Goal: Task Accomplishment & Management: Manage account settings

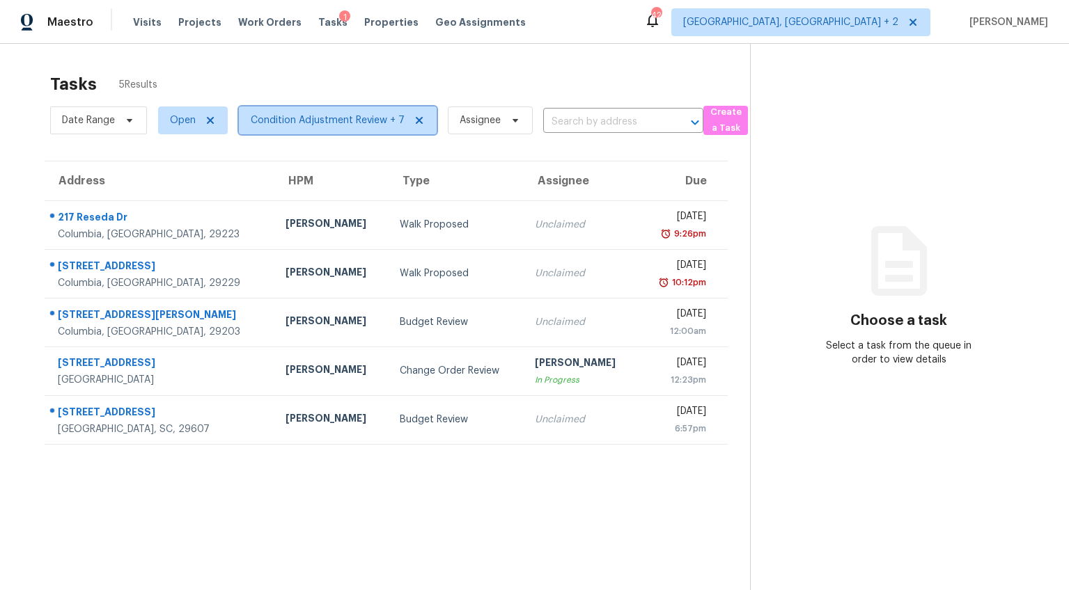
click at [299, 123] on span "Condition Adjustment Review + 7" at bounding box center [328, 121] width 154 height 14
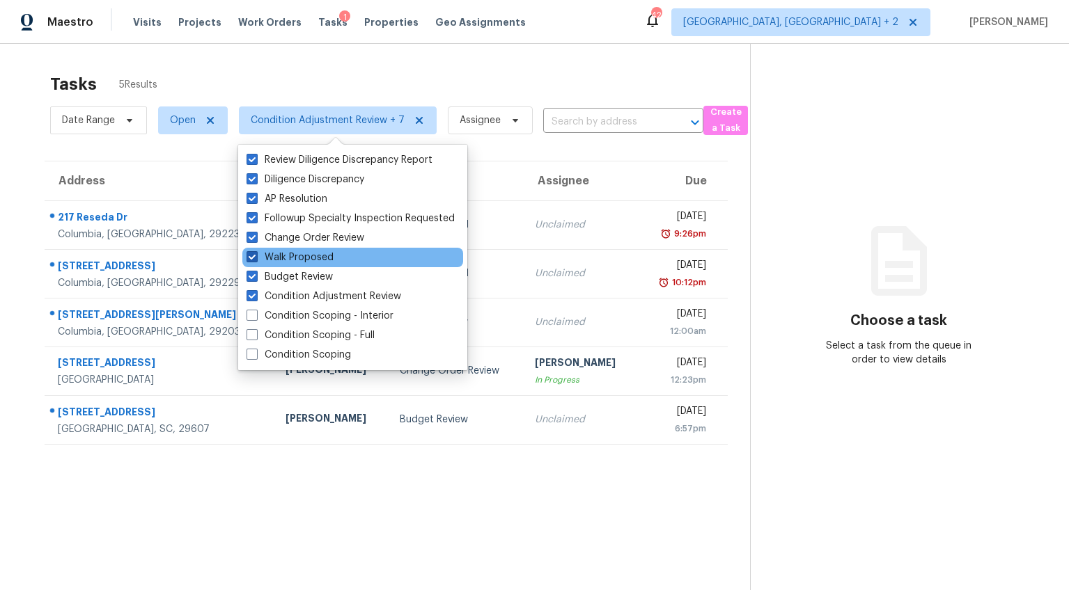
click at [251, 254] on span at bounding box center [252, 256] width 11 height 11
click at [251, 254] on input "Walk Proposed" at bounding box center [251, 255] width 9 height 9
checkbox input "false"
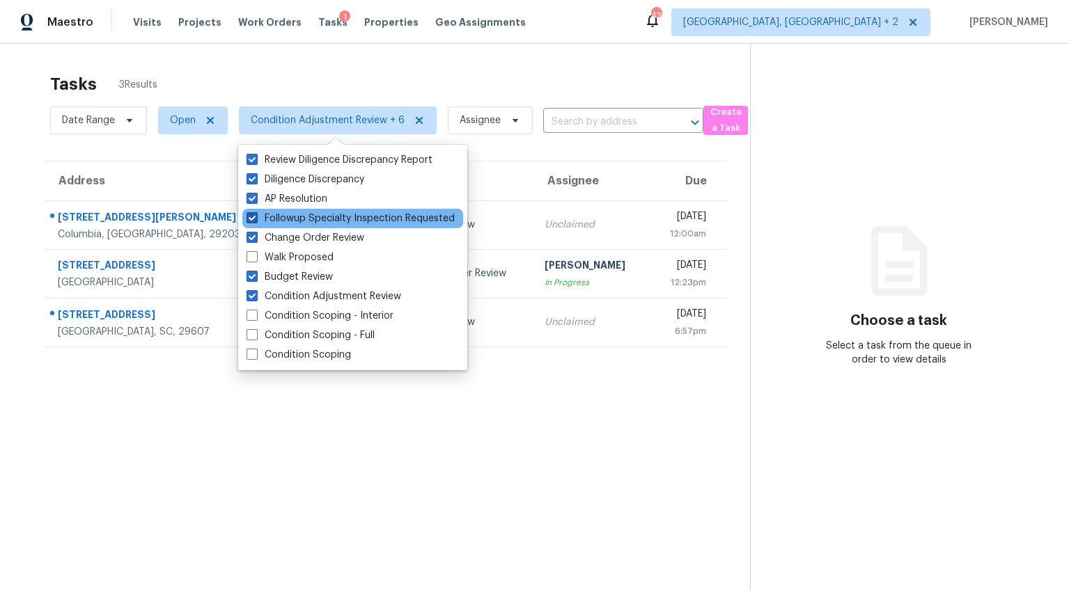
click at [253, 218] on span at bounding box center [252, 217] width 11 height 11
click at [253, 218] on input "Followup Specialty Inspection Requested" at bounding box center [251, 216] width 9 height 9
checkbox input "false"
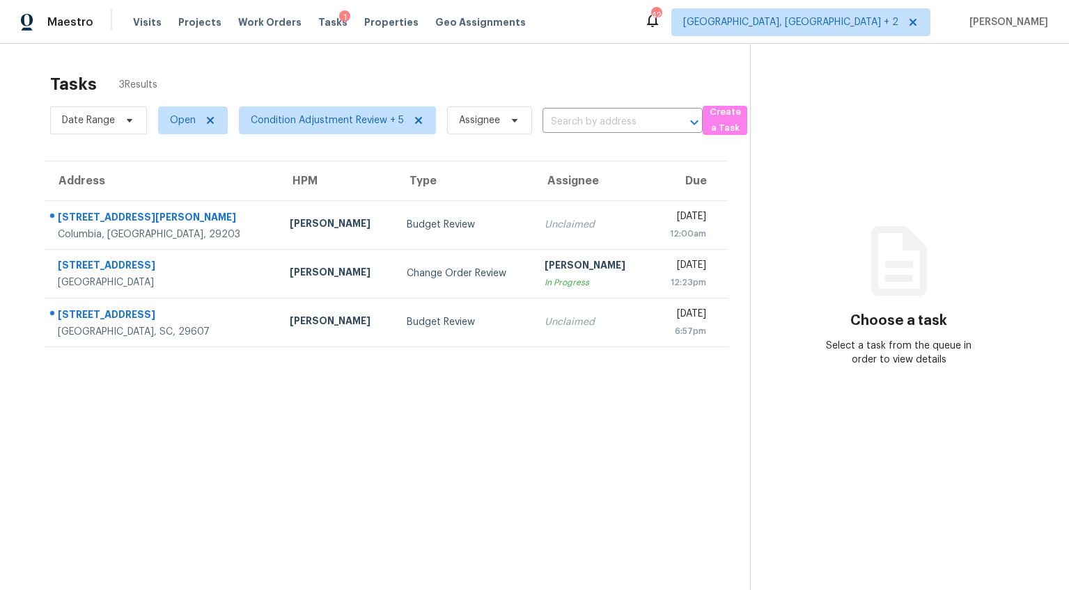
click at [69, 384] on section "Tasks 3 Results Date Range Open Condition Adjustment Review + 5 Assignee ​ Crea…" at bounding box center [386, 350] width 728 height 568
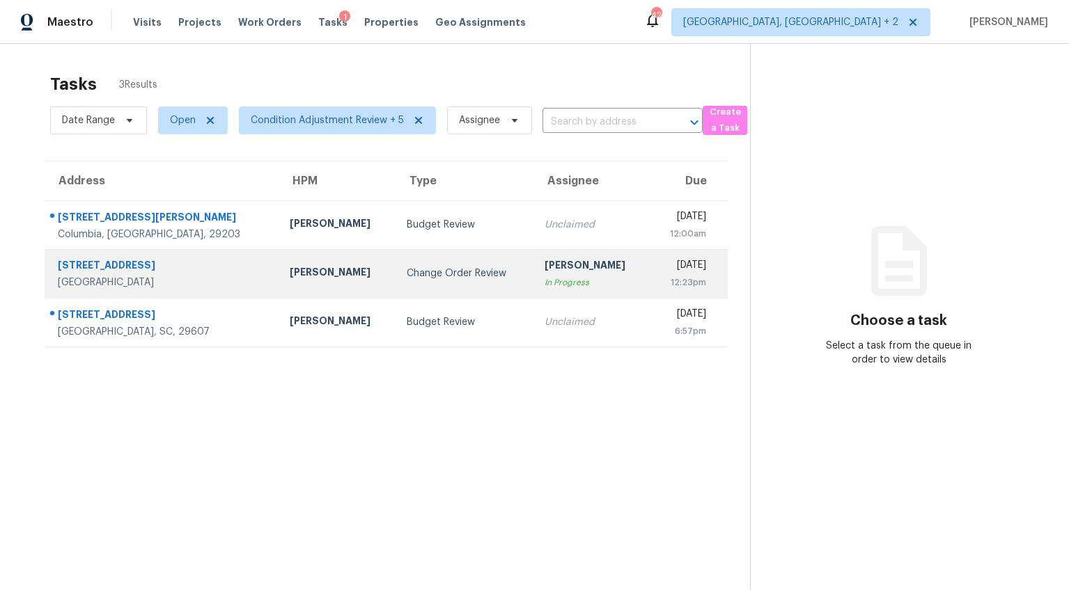
click at [308, 288] on td "Matt Davidson" at bounding box center [337, 273] width 116 height 49
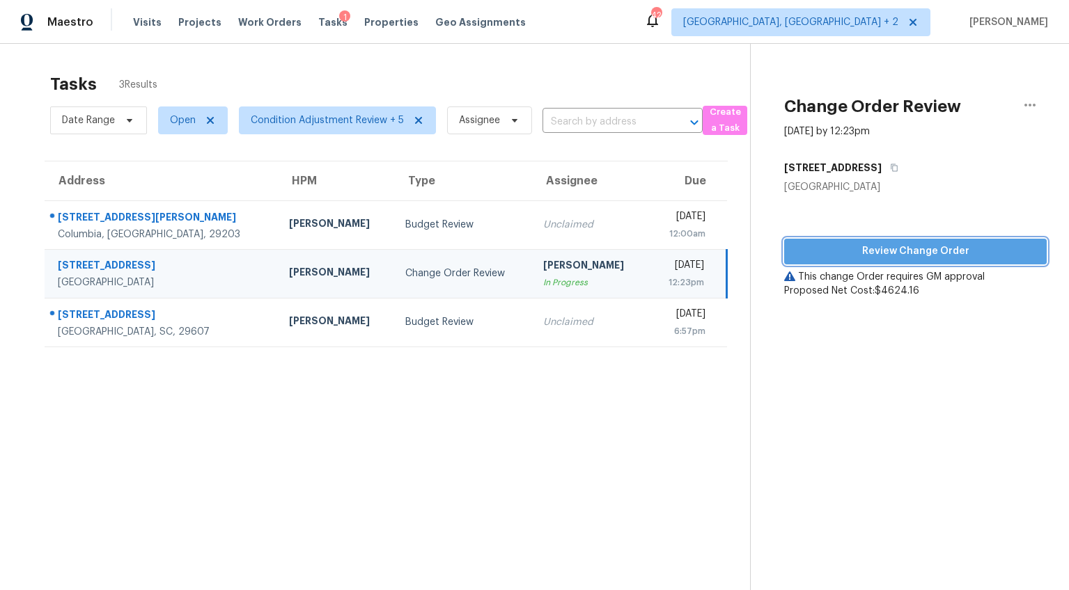
click at [937, 252] on span "Review Change Order" at bounding box center [915, 251] width 240 height 17
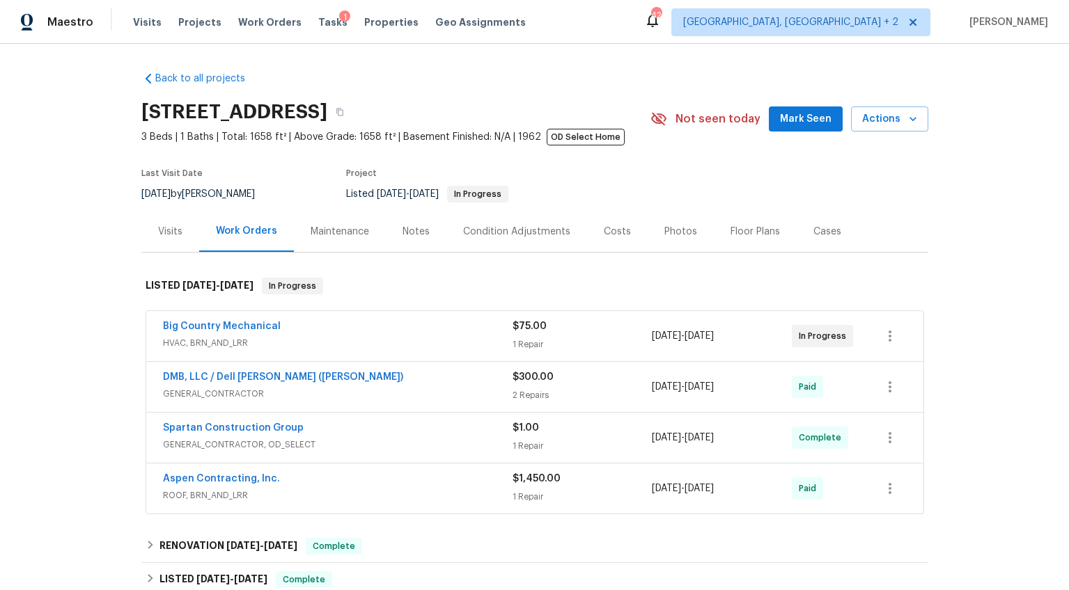
scroll to position [151, 0]
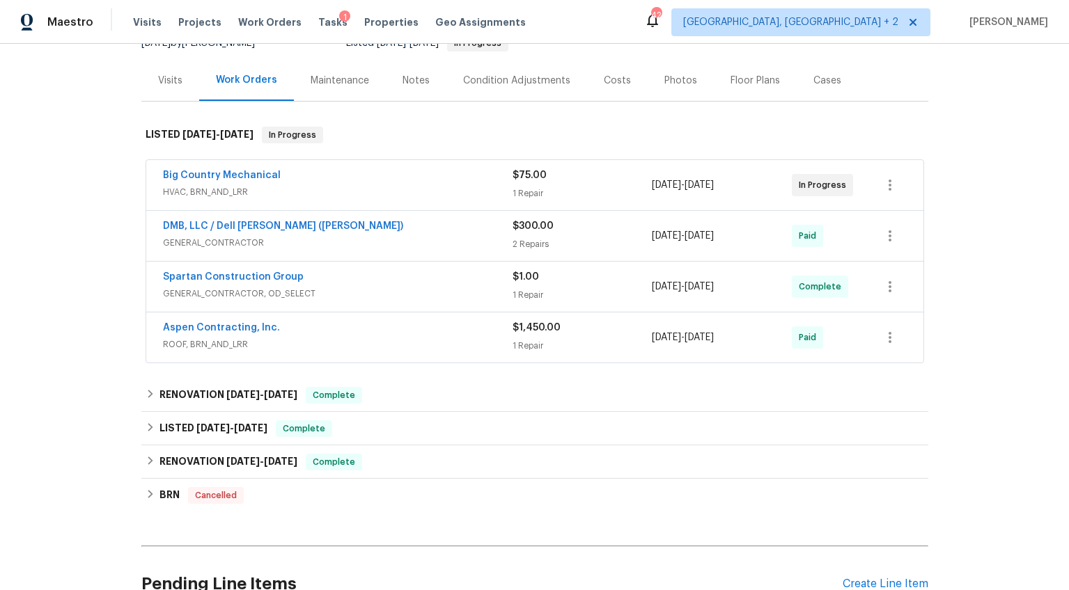
click at [557, 201] on div "$75.00 1 Repair" at bounding box center [583, 185] width 140 height 33
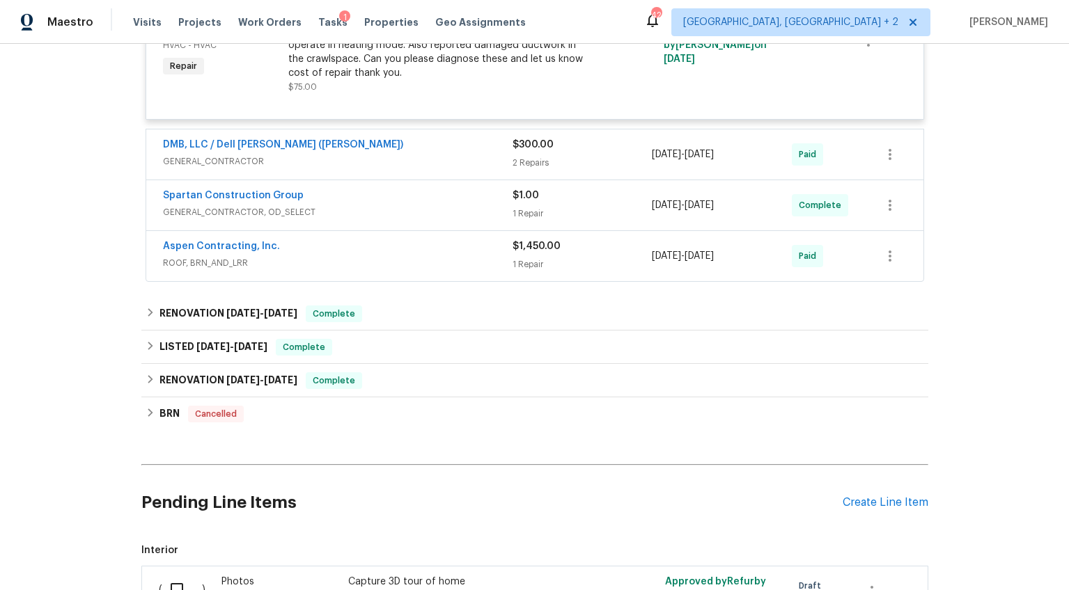
scroll to position [315, 0]
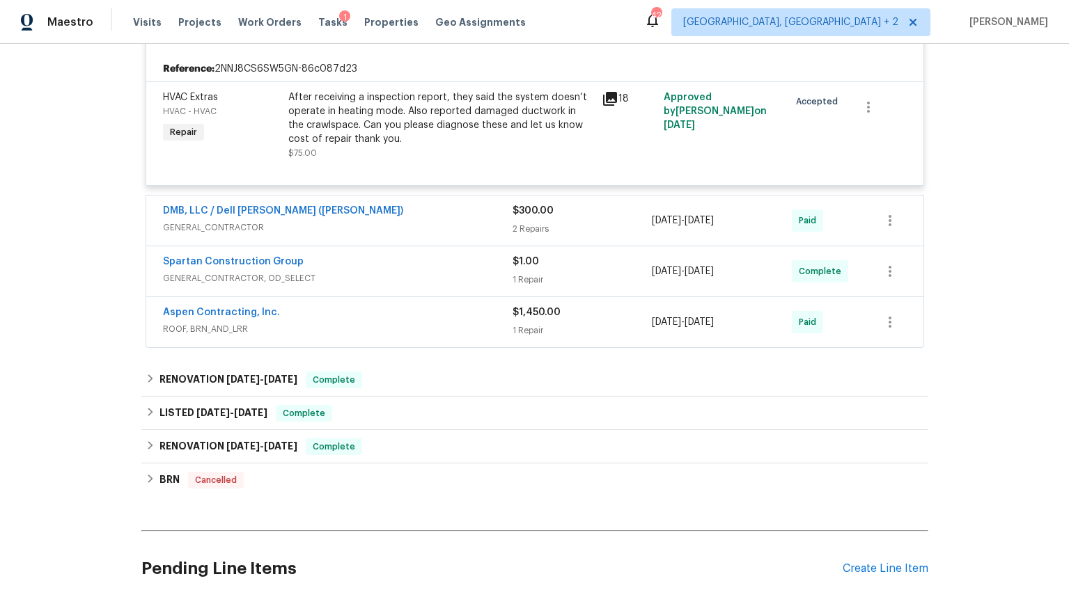
click at [456, 217] on div "DMB, LLC / Dell Bryson (Heise)" at bounding box center [338, 212] width 350 height 17
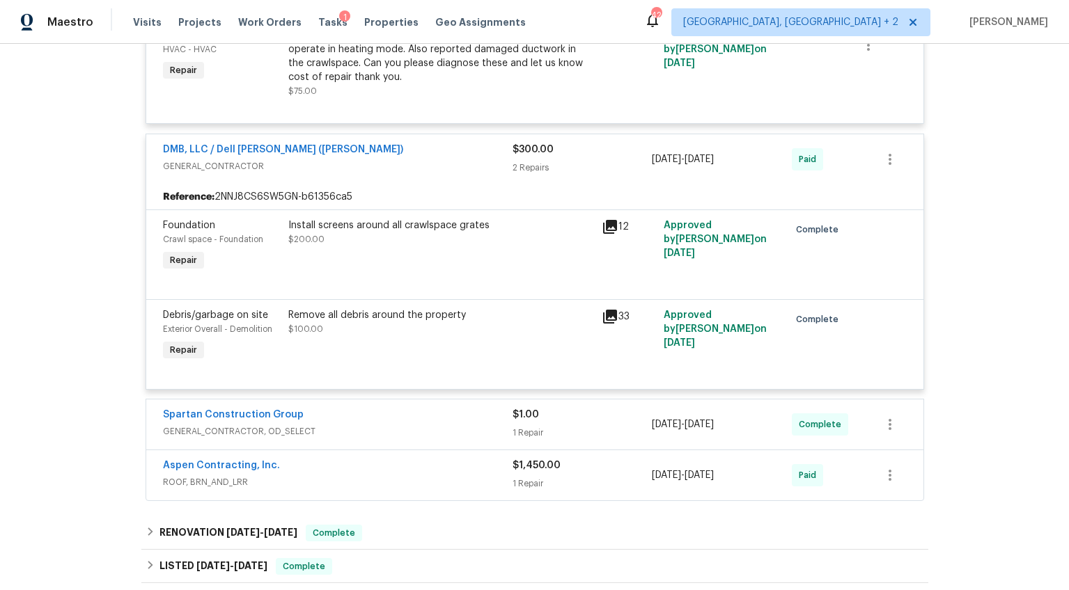
scroll to position [370, 0]
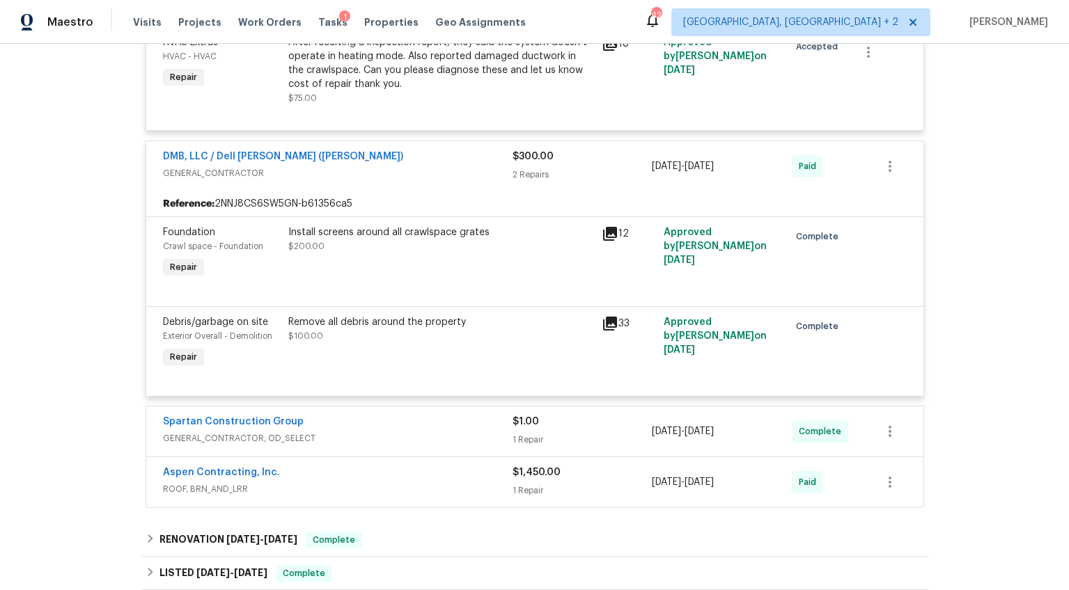
click at [400, 428] on div "Spartan Construction Group" at bounding box center [338, 423] width 350 height 17
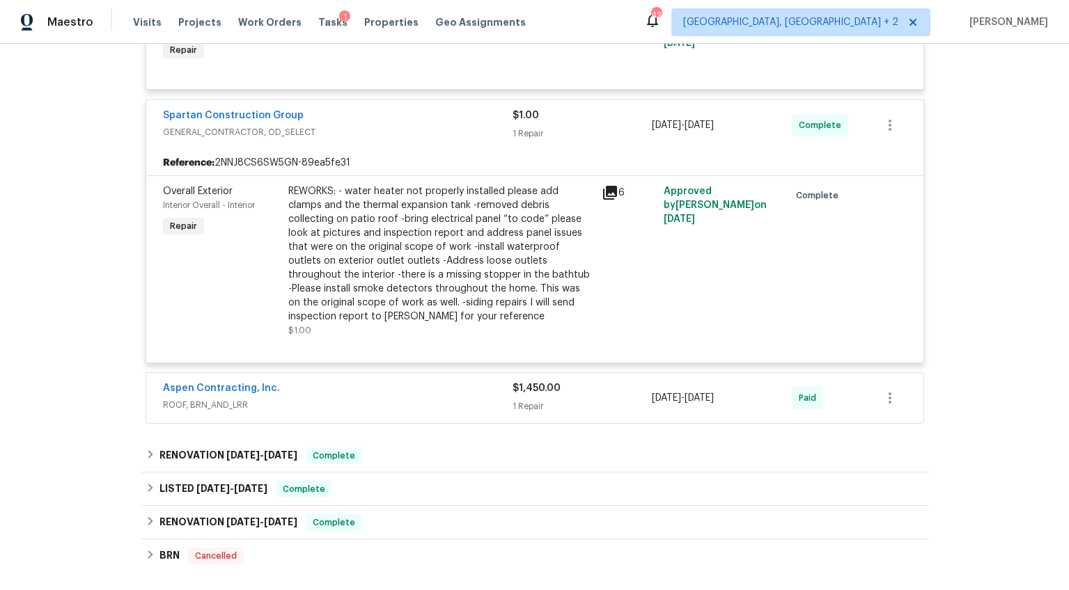
scroll to position [673, 0]
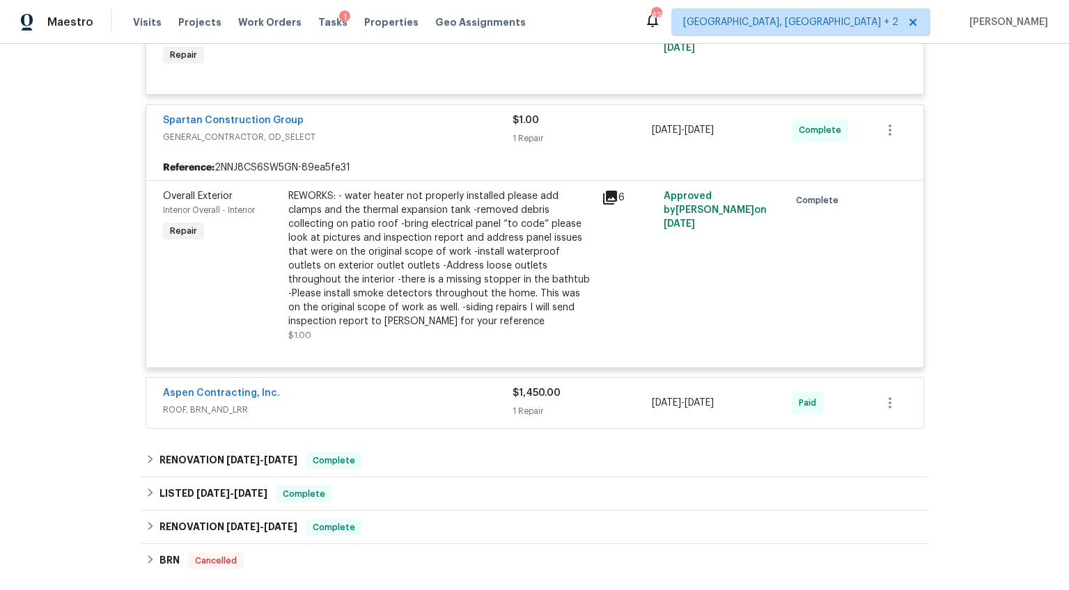
click at [405, 415] on span "ROOF, BRN_AND_LRR" at bounding box center [338, 410] width 350 height 14
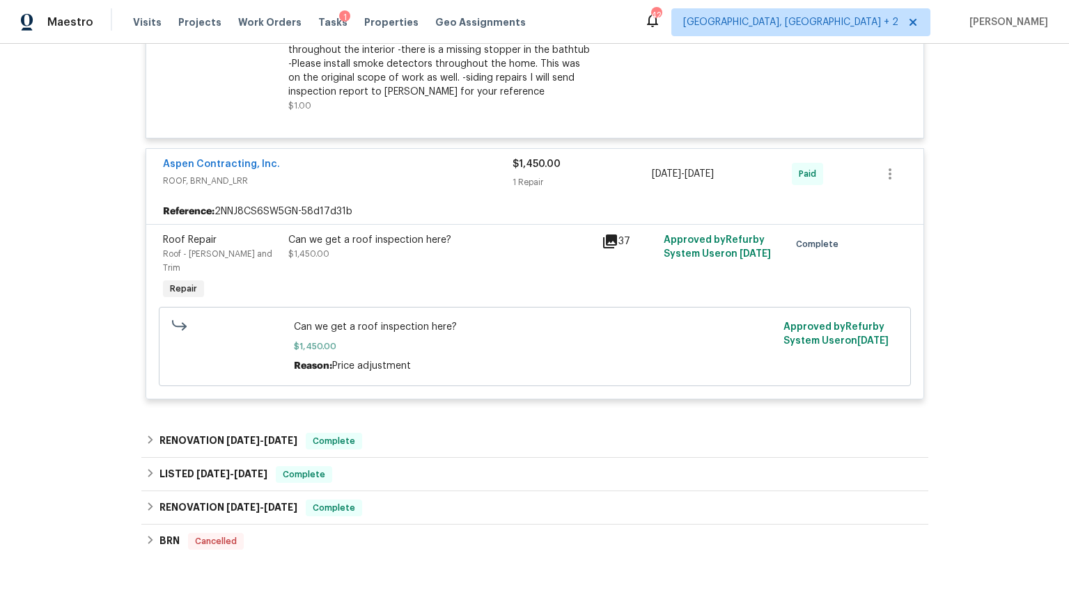
scroll to position [851, 0]
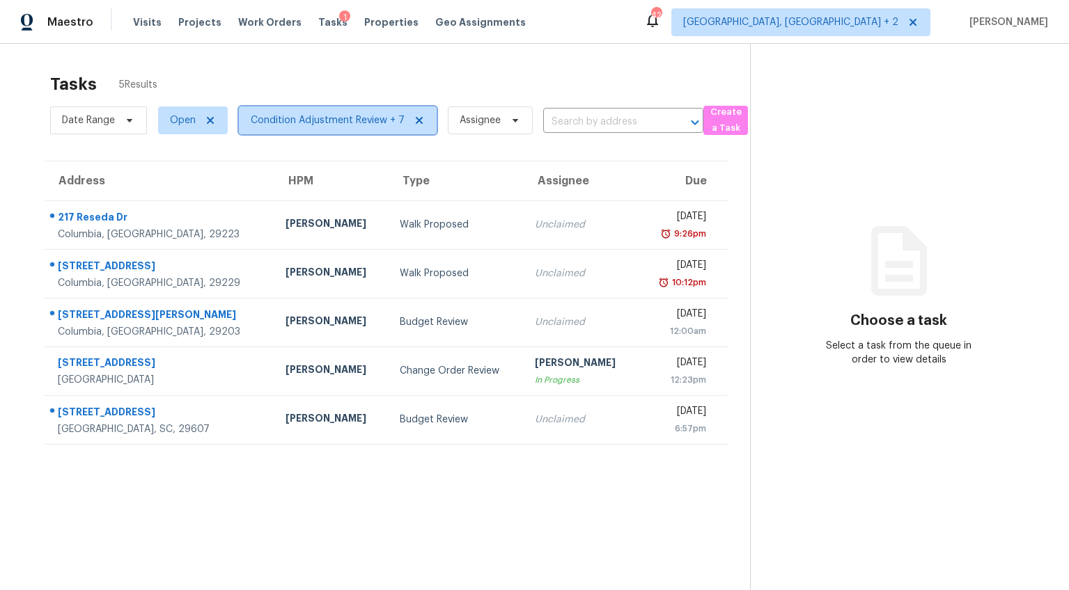
click at [310, 123] on span "Condition Adjustment Review + 7" at bounding box center [328, 121] width 154 height 14
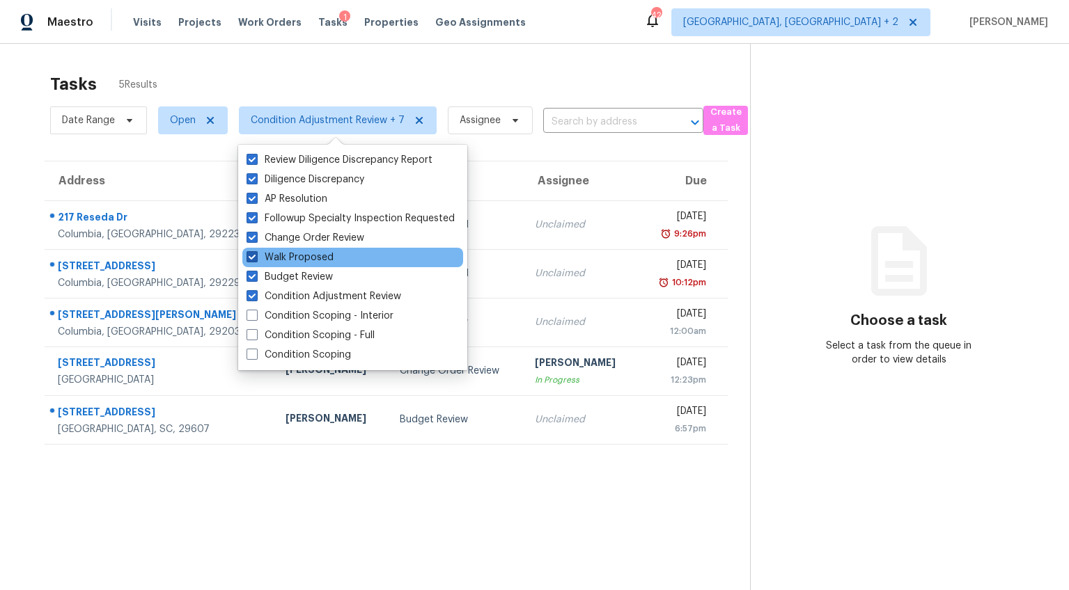
click at [252, 258] on span at bounding box center [252, 256] width 11 height 11
click at [252, 258] on input "Walk Proposed" at bounding box center [251, 255] width 9 height 9
checkbox input "false"
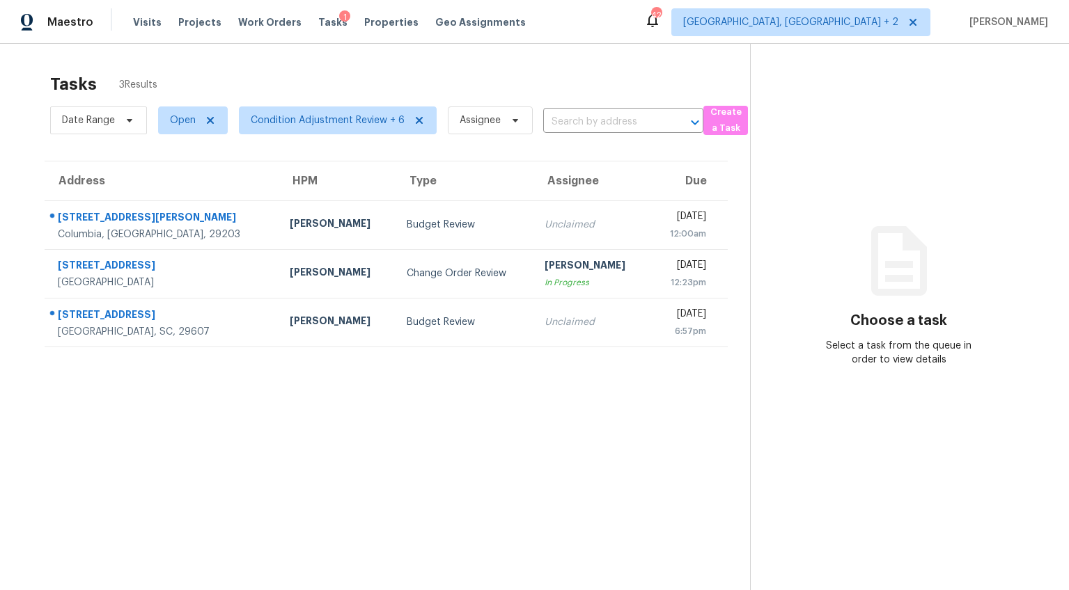
click at [120, 406] on section "Tasks 3 Results Date Range Open Condition Adjustment Review + 6 Assignee ​ Crea…" at bounding box center [386, 350] width 728 height 568
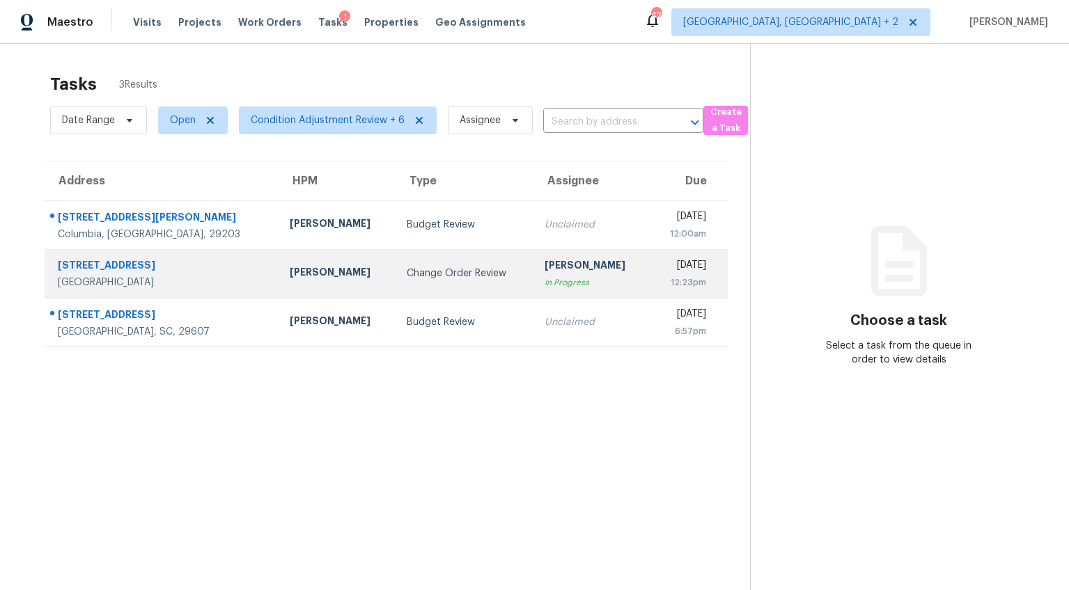
click at [680, 274] on div "Wed, Sep 3rd 2025" at bounding box center [683, 266] width 45 height 17
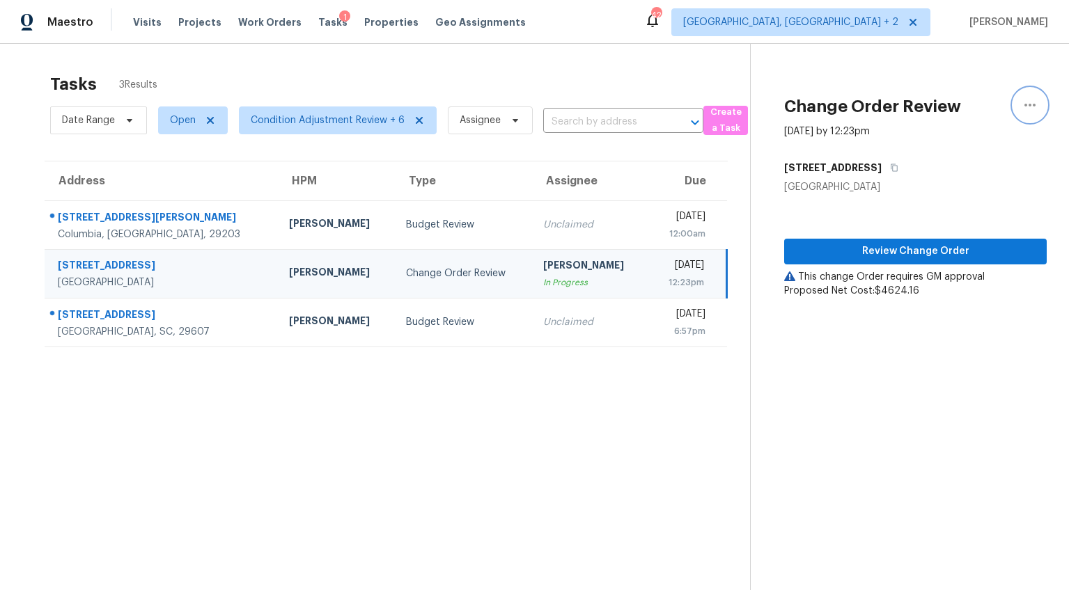
click at [1024, 104] on icon "button" at bounding box center [1030, 105] width 17 height 17
click at [947, 88] on div "Cancel this task" at bounding box center [940, 87] width 109 height 14
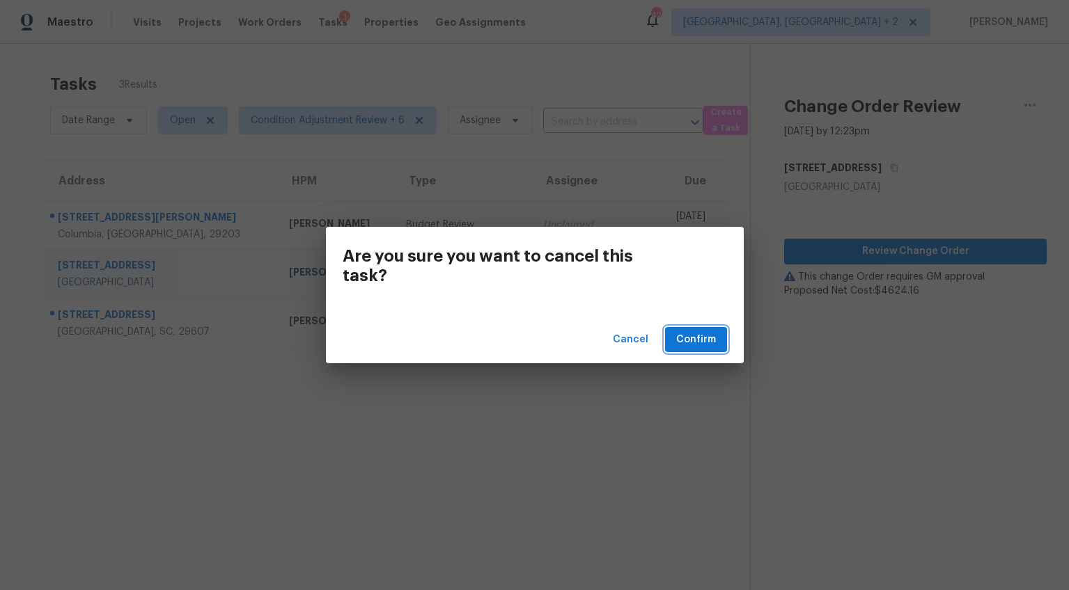
click at [699, 334] on span "Confirm" at bounding box center [696, 339] width 40 height 17
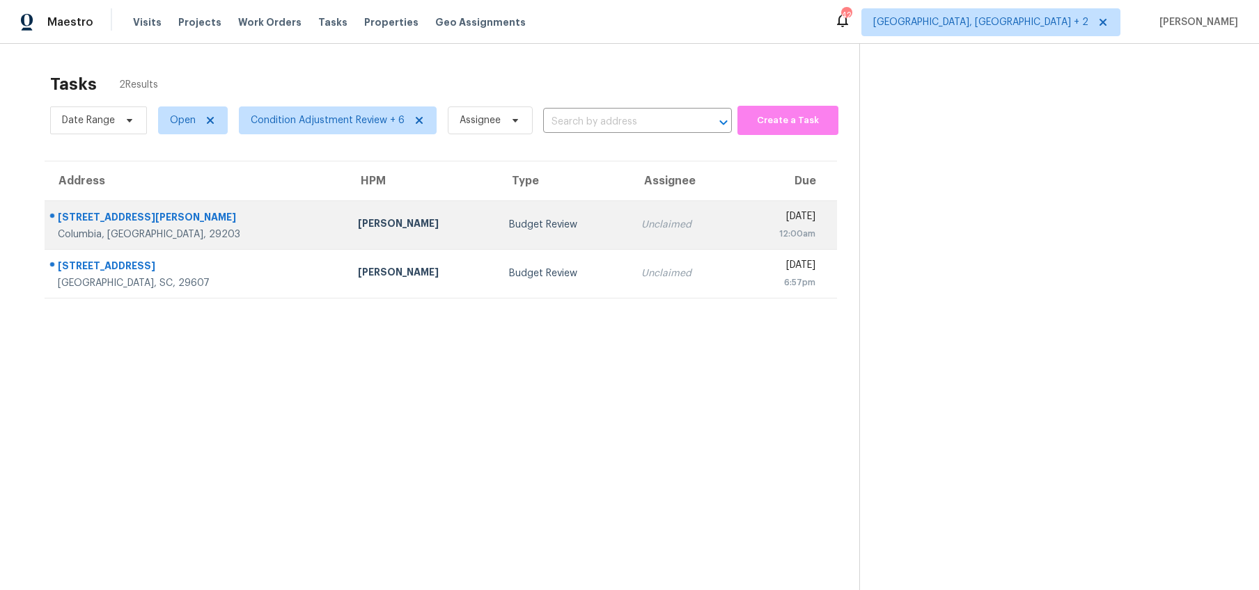
click at [182, 220] on div "7117 Cornelius Dr" at bounding box center [197, 218] width 278 height 17
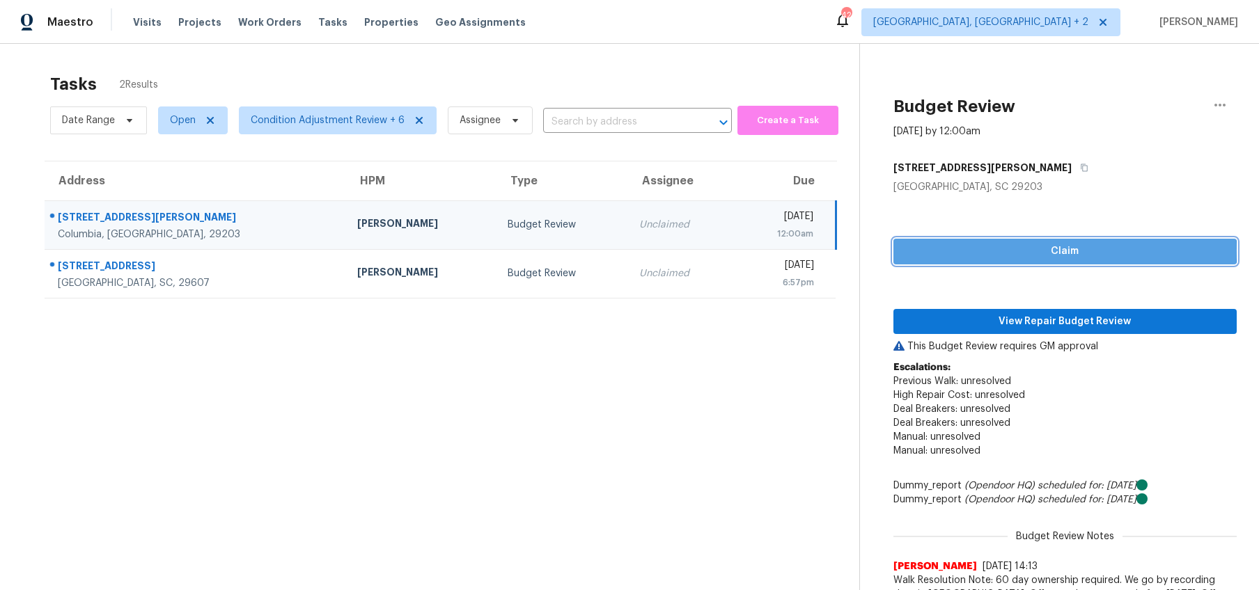
click at [1020, 251] on span "Claim" at bounding box center [1065, 251] width 321 height 17
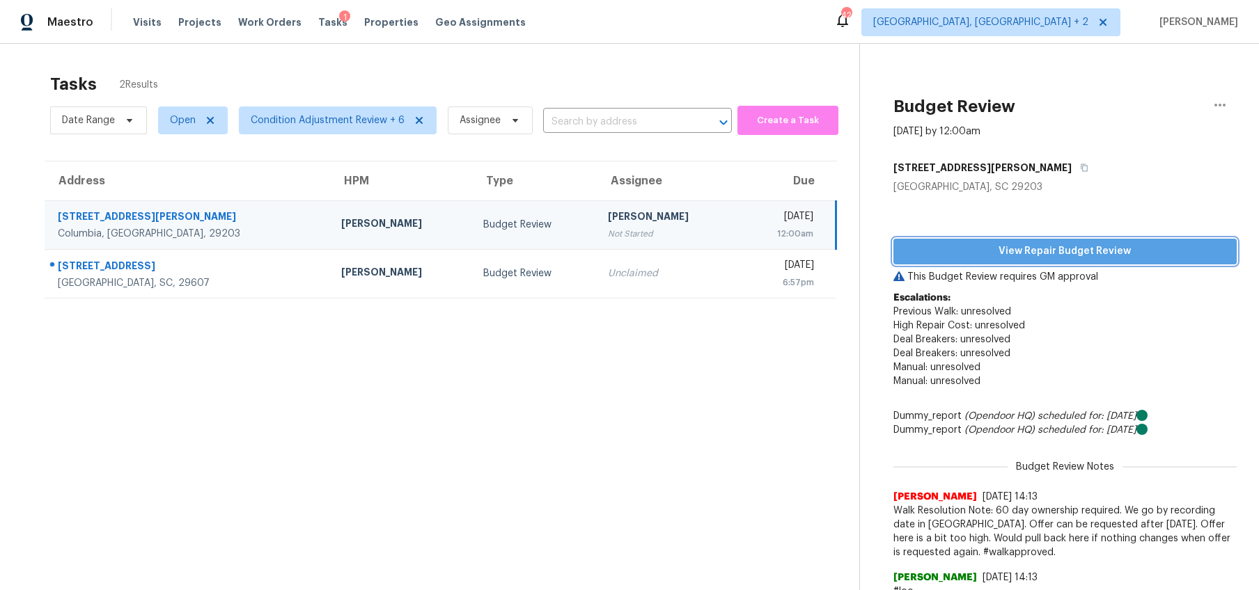
click at [1035, 254] on span "View Repair Budget Review" at bounding box center [1065, 251] width 321 height 17
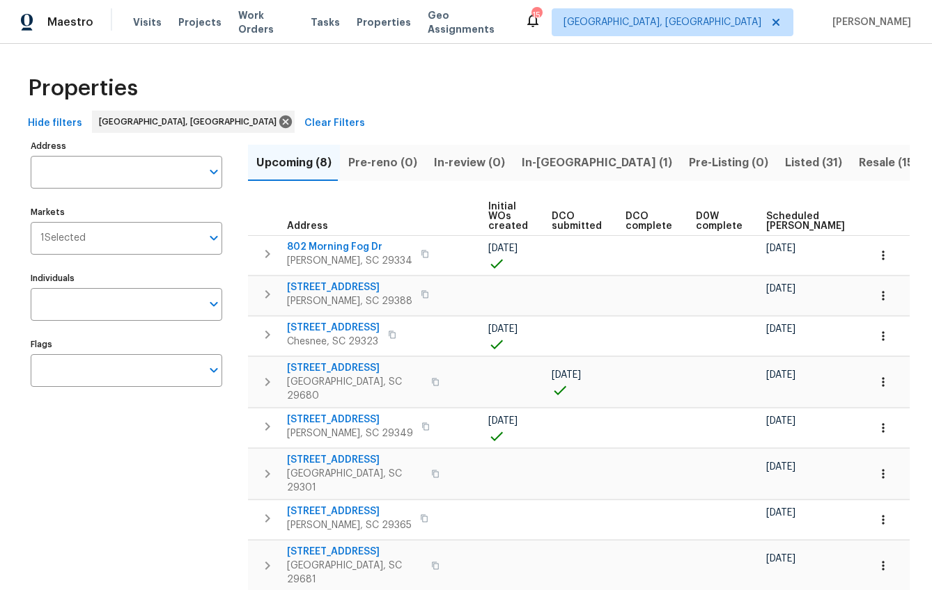
scroll to position [0, 235]
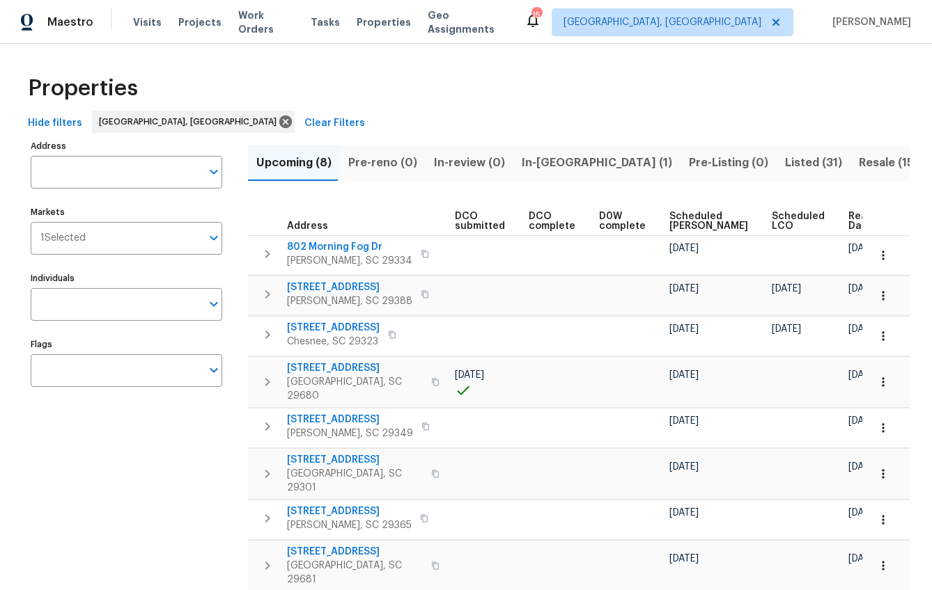
click at [809, 214] on span "Ready Date" at bounding box center [863, 221] width 31 height 19
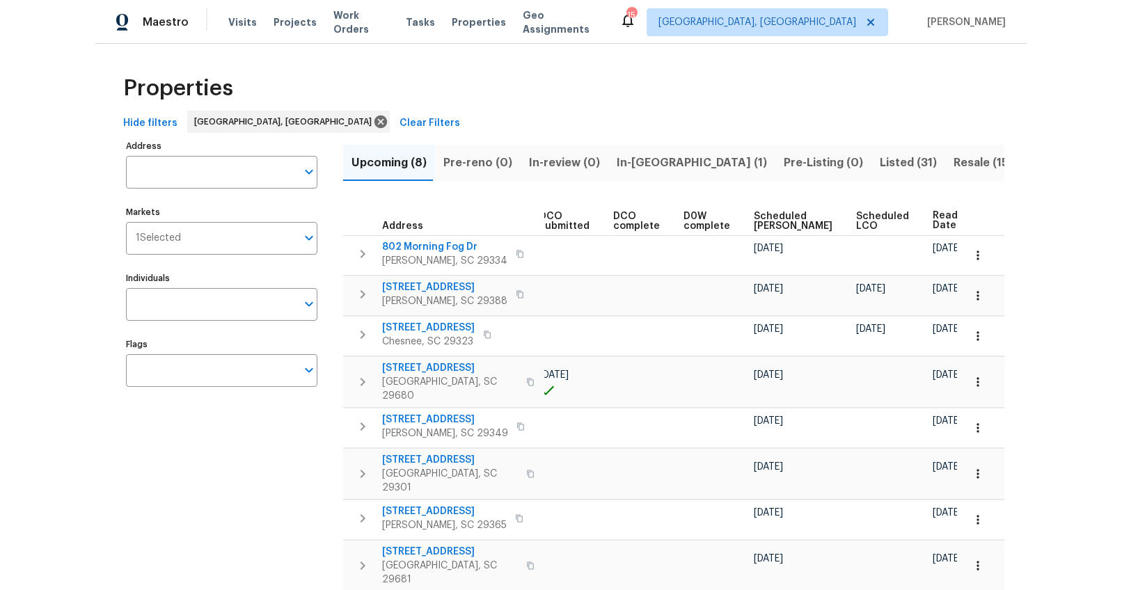
scroll to position [0, 251]
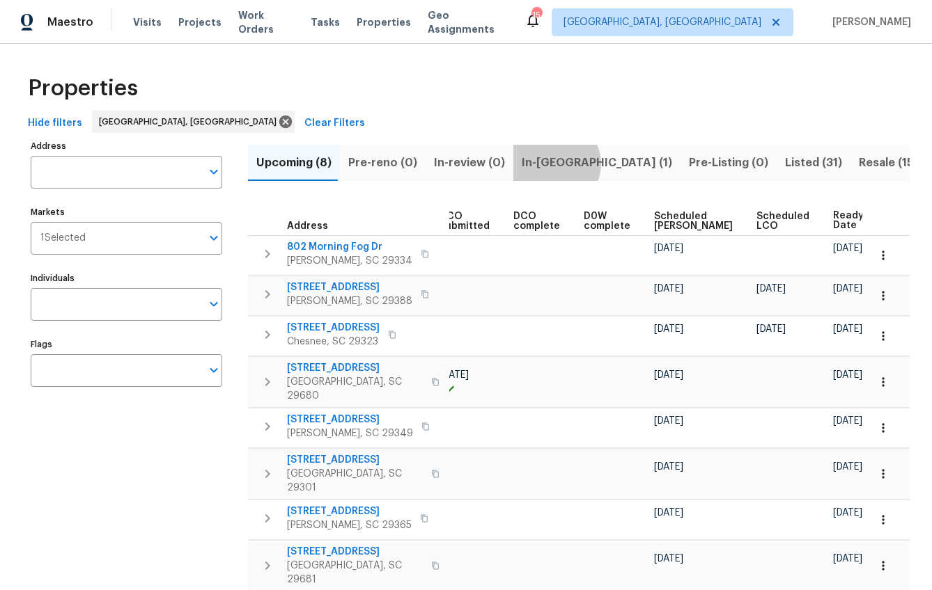
click at [545, 164] on span "In-reno (1)" at bounding box center [597, 162] width 150 height 19
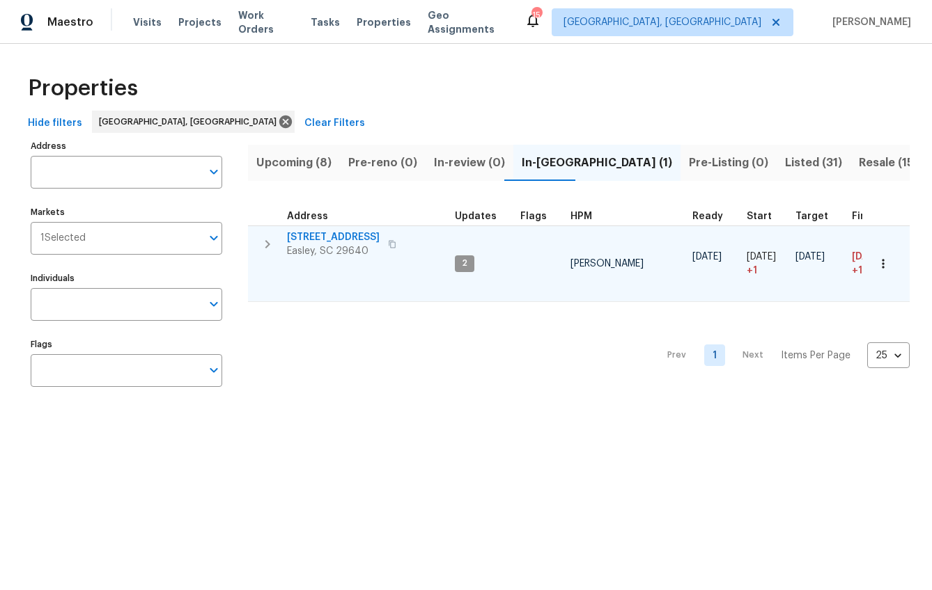
click at [353, 235] on span "218 Woodhaven Rd" at bounding box center [333, 237] width 93 height 14
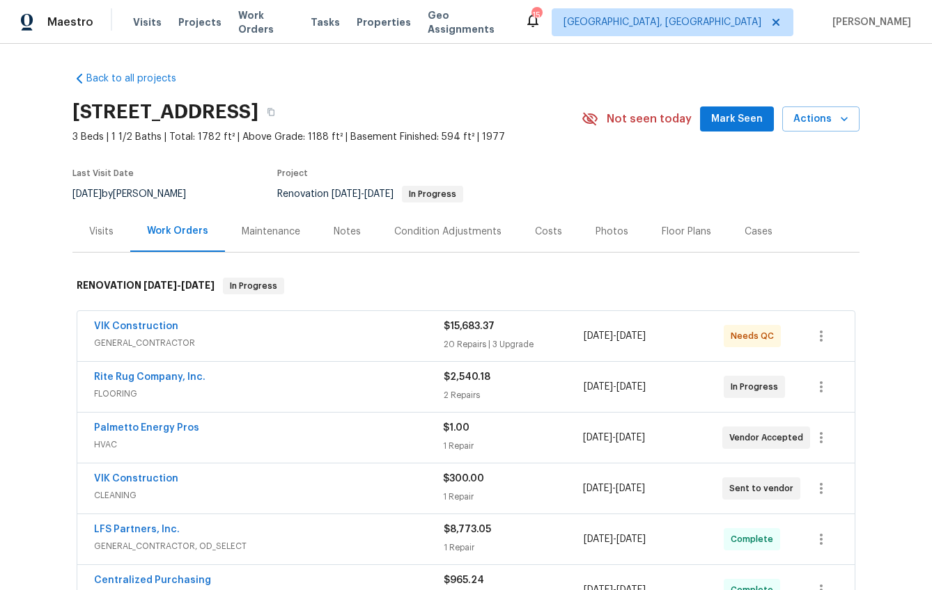
click at [349, 233] on div "Notes" at bounding box center [347, 232] width 27 height 14
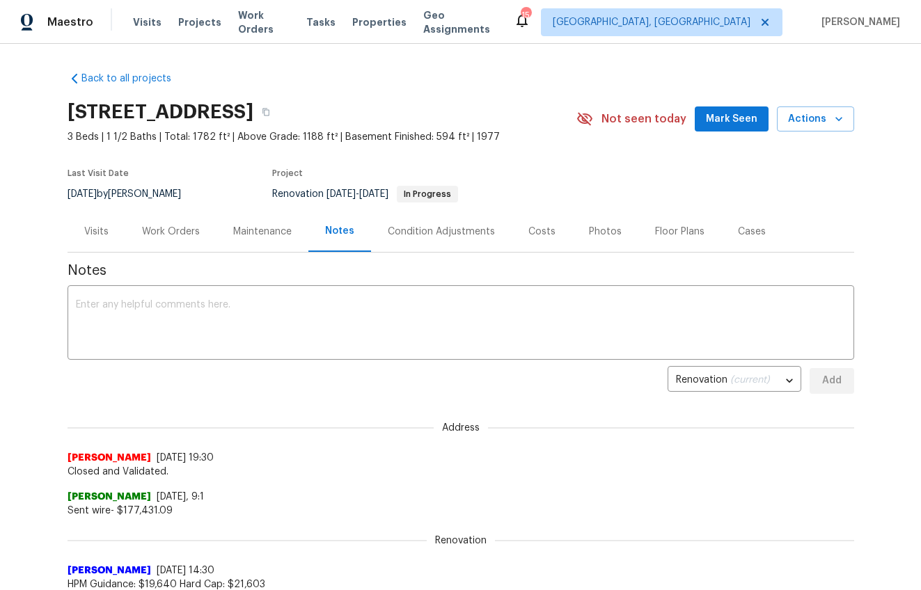
click at [91, 238] on div "Visits" at bounding box center [97, 231] width 58 height 41
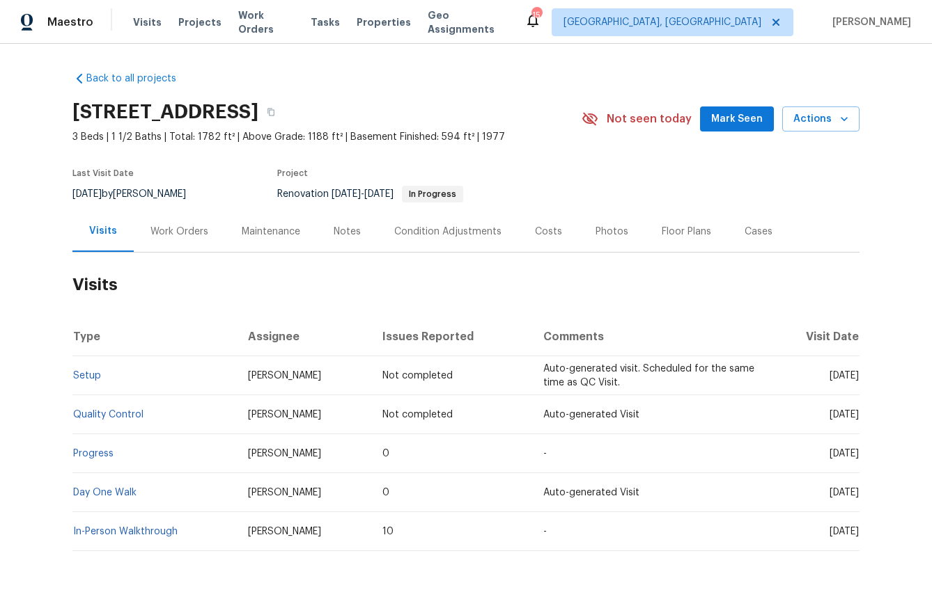
click at [179, 228] on div "Work Orders" at bounding box center [179, 232] width 58 height 14
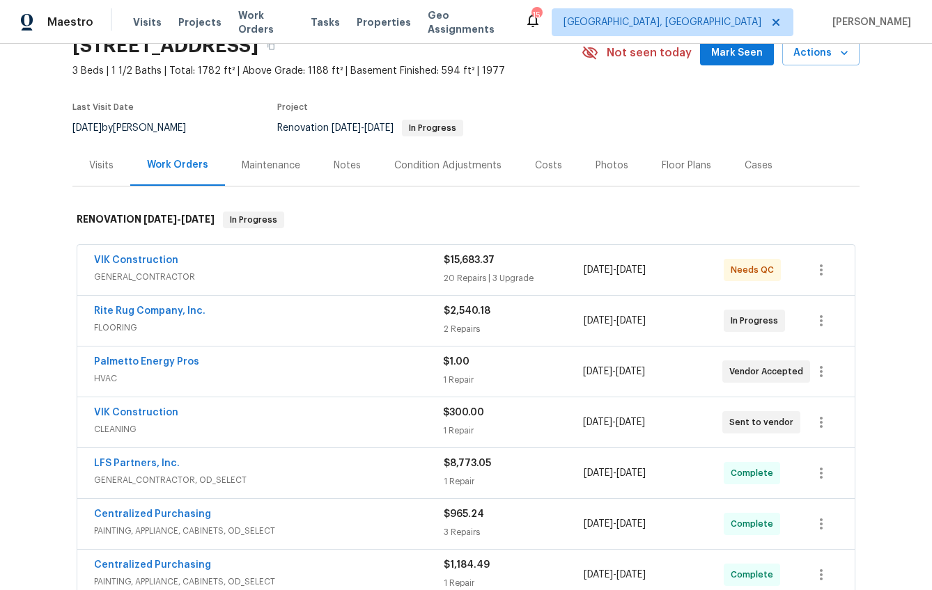
scroll to position [31, 0]
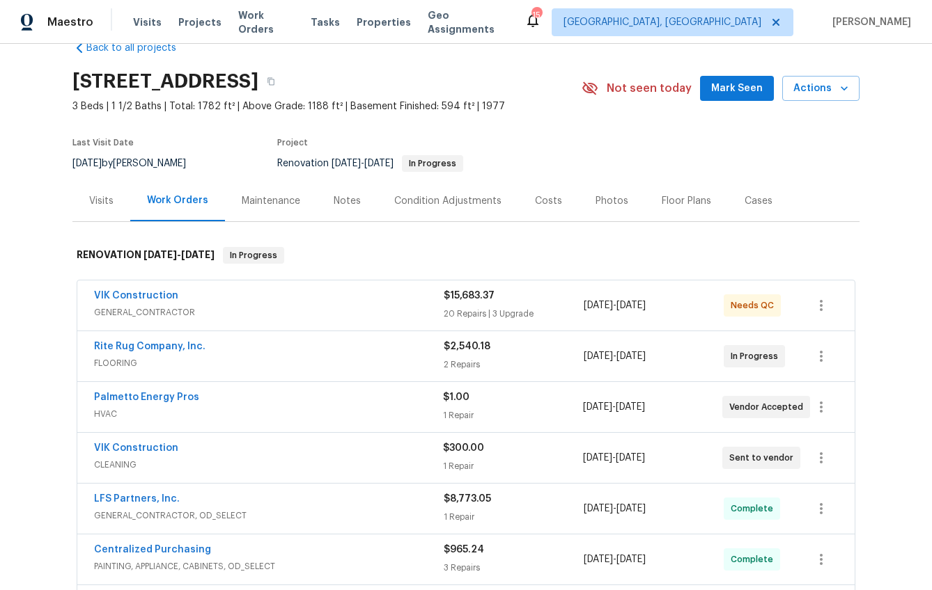
click at [98, 198] on div "Visits" at bounding box center [101, 201] width 24 height 14
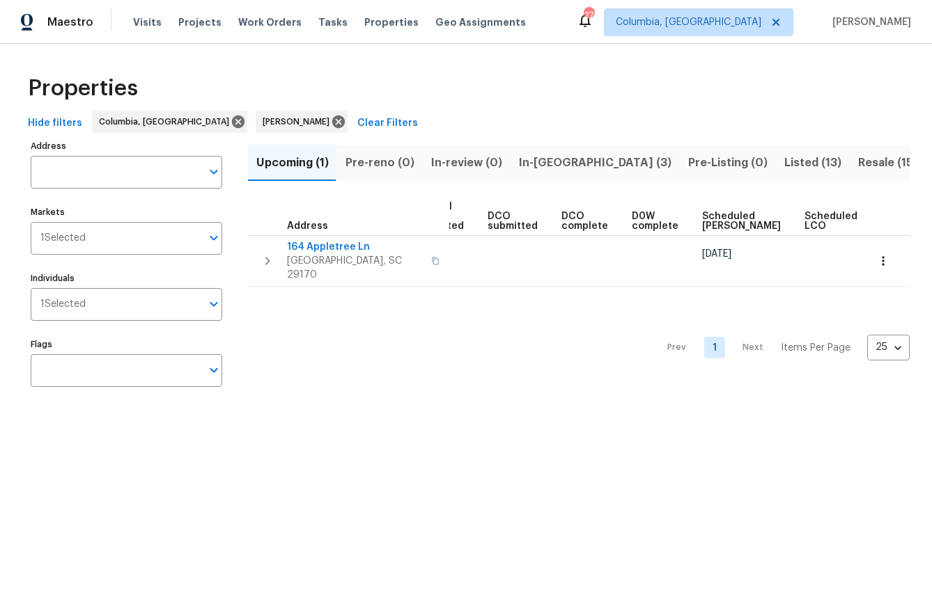
scroll to position [0, 235]
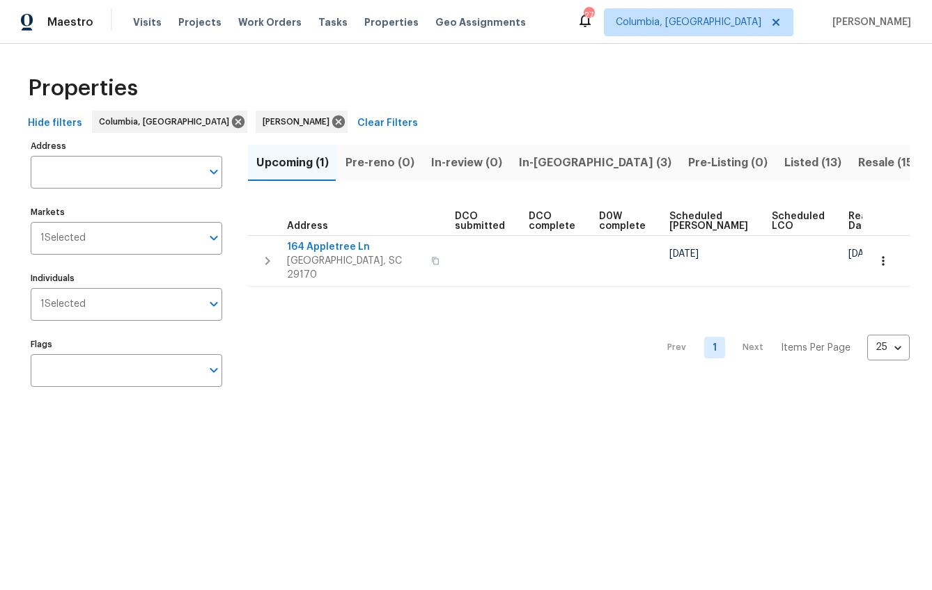
click at [544, 164] on span "In-[GEOGRAPHIC_DATA] (3)" at bounding box center [595, 162] width 152 height 19
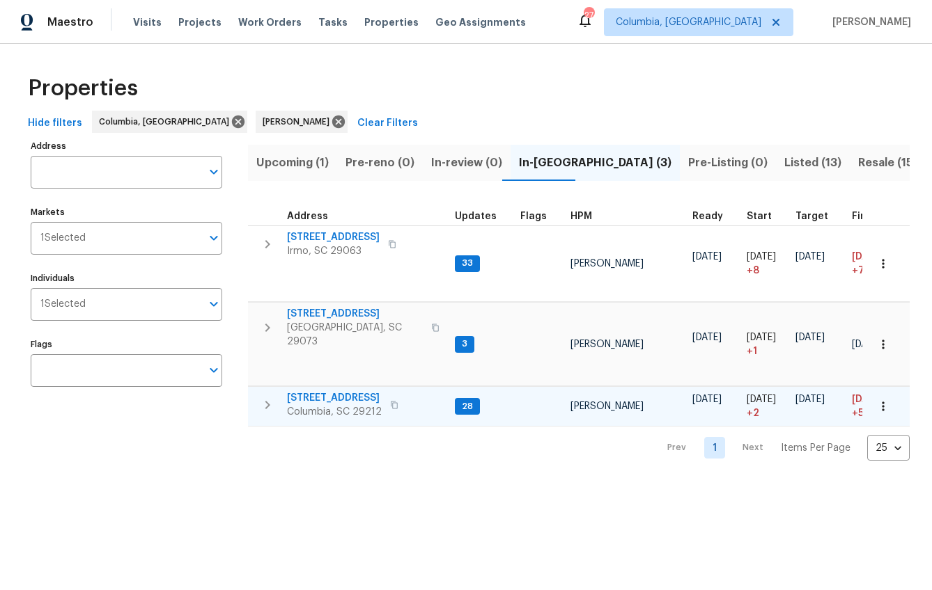
click at [334, 391] on span "217 Woodwinds Dr" at bounding box center [334, 398] width 95 height 14
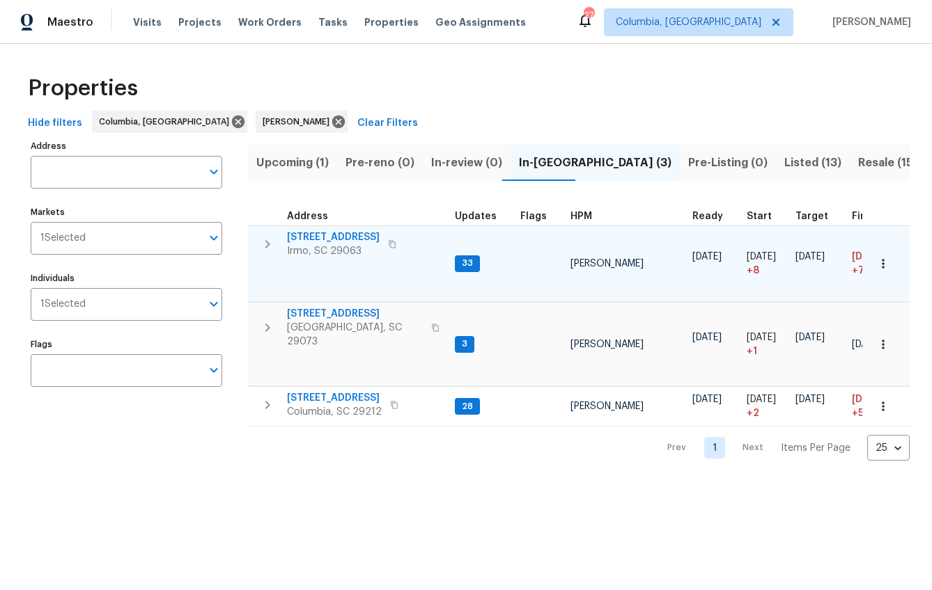
click at [306, 235] on span "105 Kenton Ct" at bounding box center [333, 237] width 93 height 14
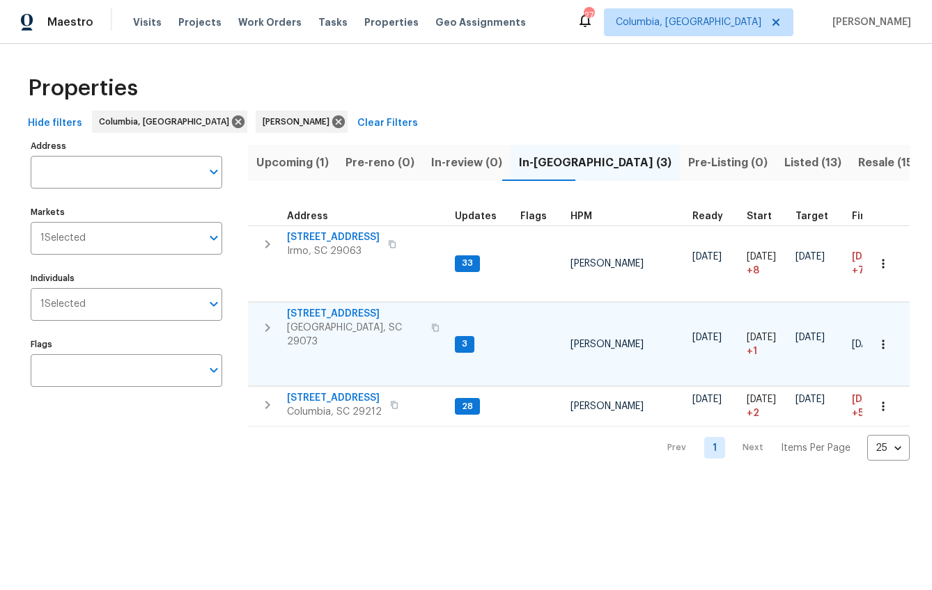
click at [318, 310] on span "105 Tea Olive Ave" at bounding box center [355, 314] width 136 height 14
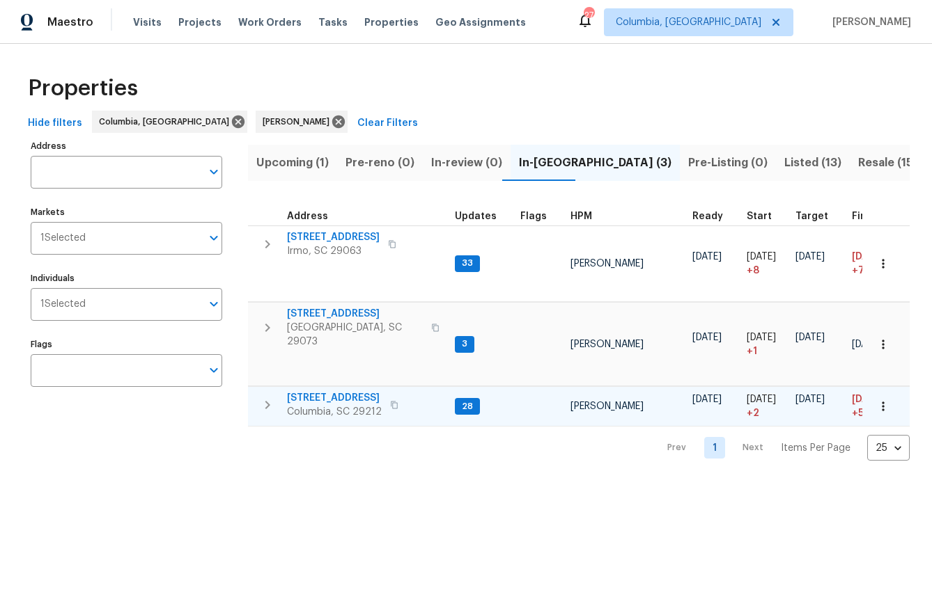
click at [330, 391] on span "217 Woodwinds Dr" at bounding box center [334, 398] width 95 height 14
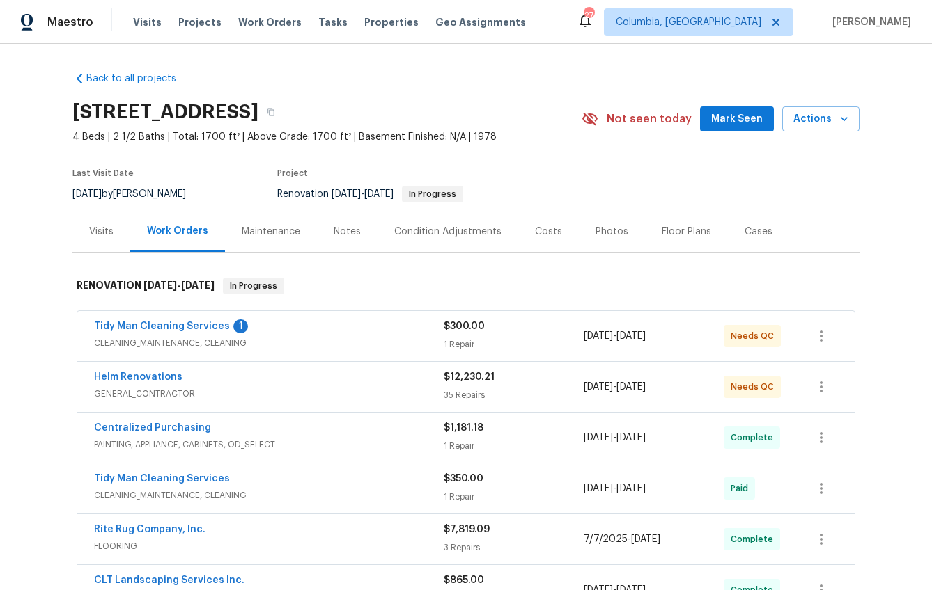
click at [335, 235] on div "Notes" at bounding box center [347, 232] width 27 height 14
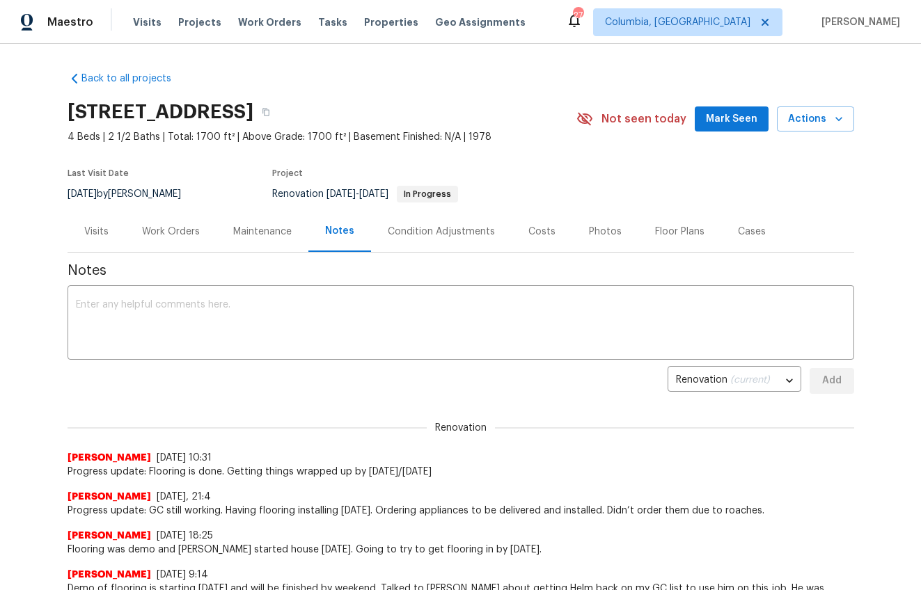
click at [149, 225] on div "Work Orders" at bounding box center [171, 232] width 58 height 14
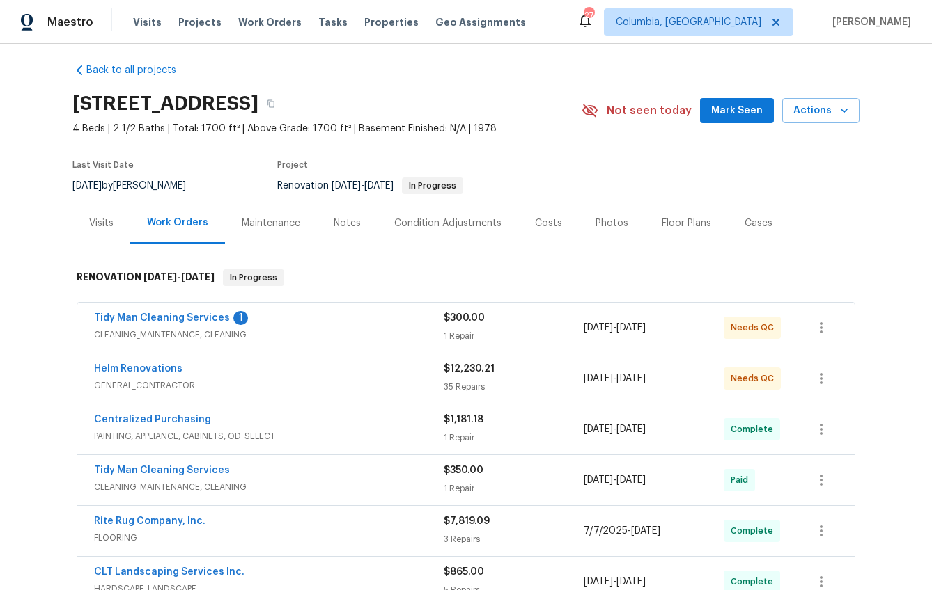
scroll to position [56, 0]
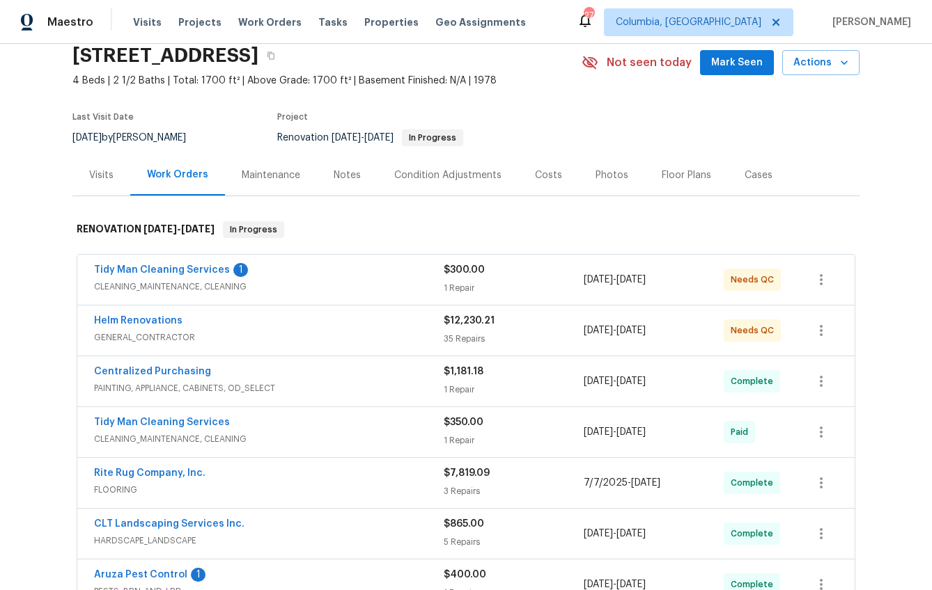
click at [89, 170] on div "Visits" at bounding box center [101, 176] width 24 height 14
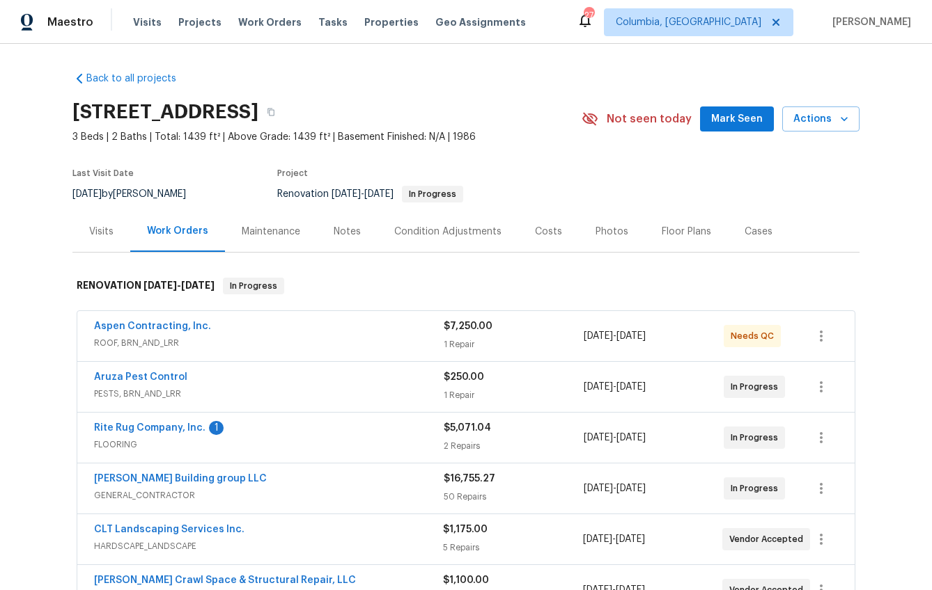
click at [336, 246] on div "Notes" at bounding box center [347, 231] width 61 height 41
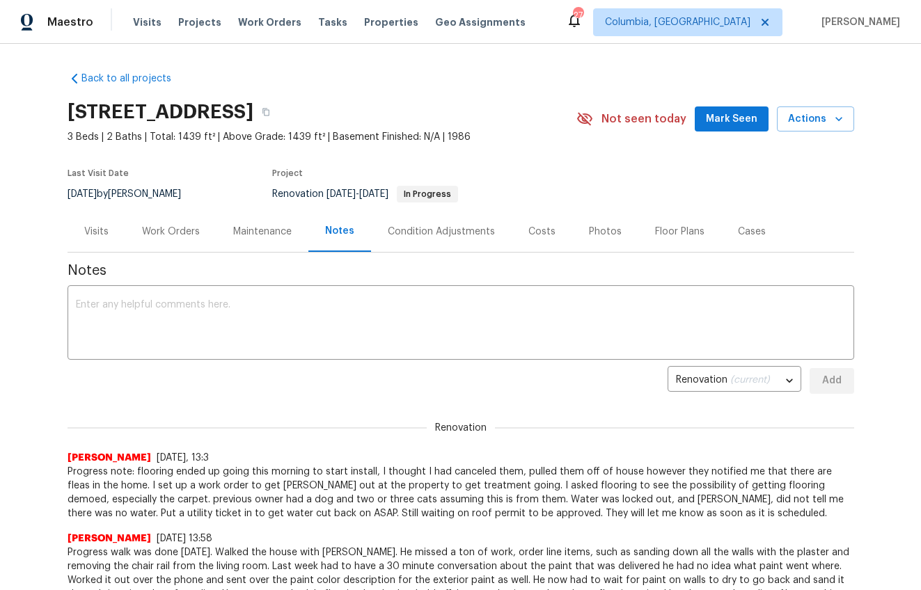
click at [169, 243] on div "Work Orders" at bounding box center [170, 231] width 91 height 41
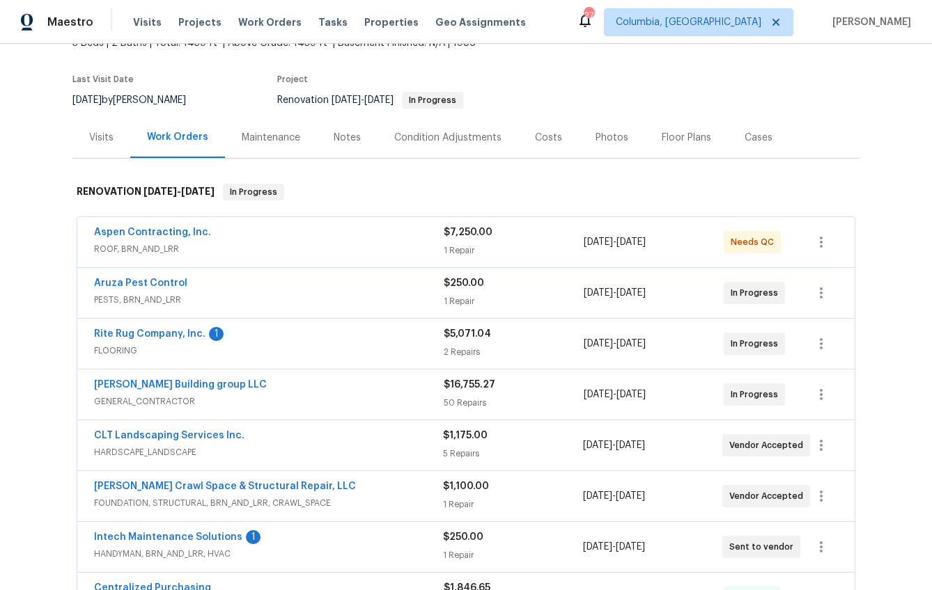
scroll to position [104, 0]
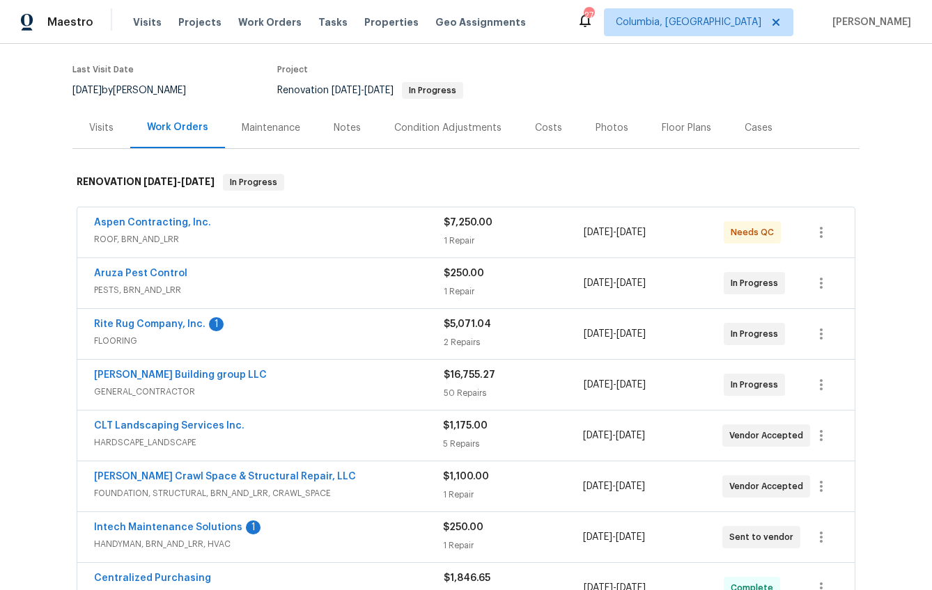
click at [325, 233] on span "ROOF, BRN_AND_LRR" at bounding box center [269, 240] width 350 height 14
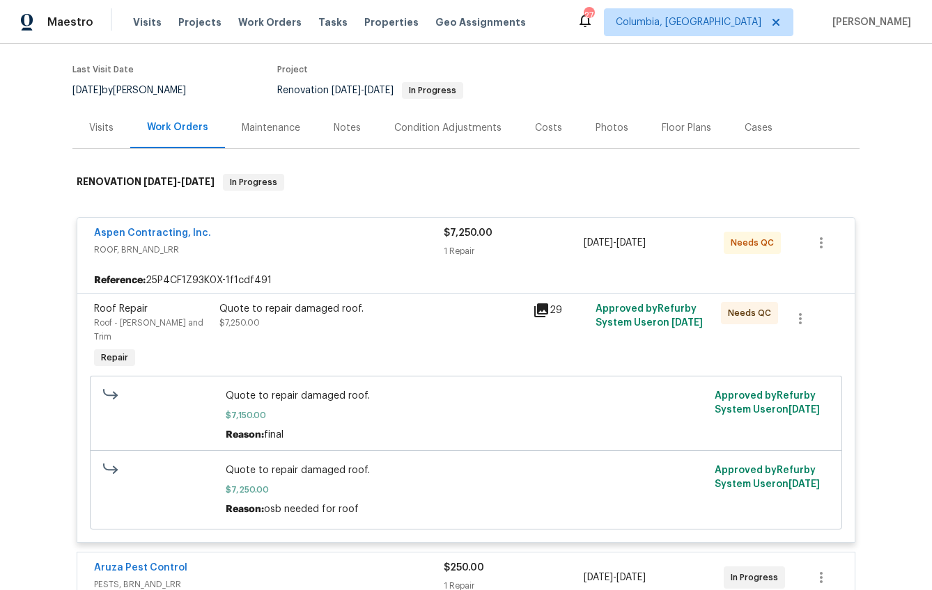
click at [260, 330] on div "Quote to repair damaged roof. $7,250.00" at bounding box center [371, 337] width 313 height 78
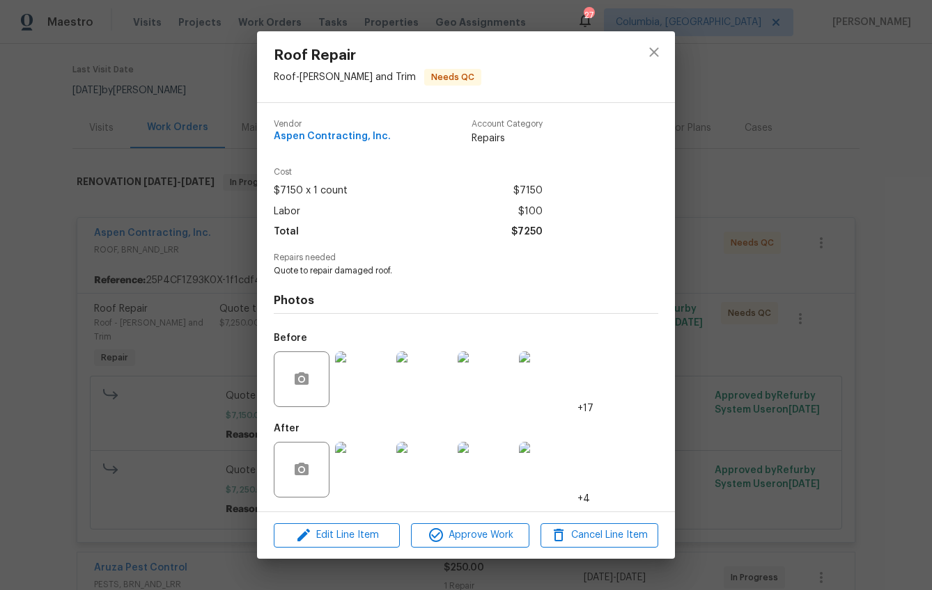
click at [353, 471] on img at bounding box center [363, 470] width 56 height 56
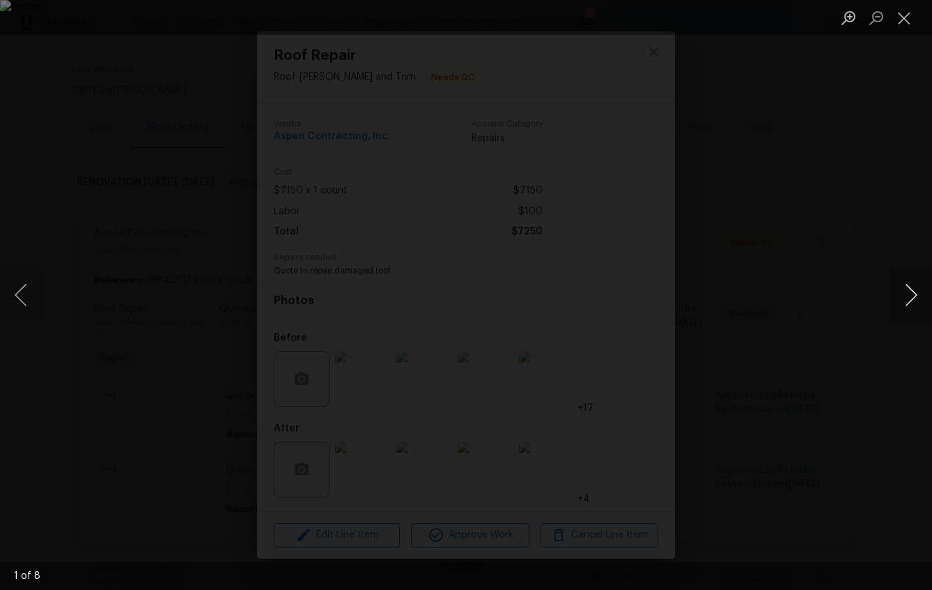
click at [907, 304] on button "Next image" at bounding box center [911, 295] width 42 height 56
click at [824, 434] on div "Lightbox" at bounding box center [466, 295] width 932 height 590
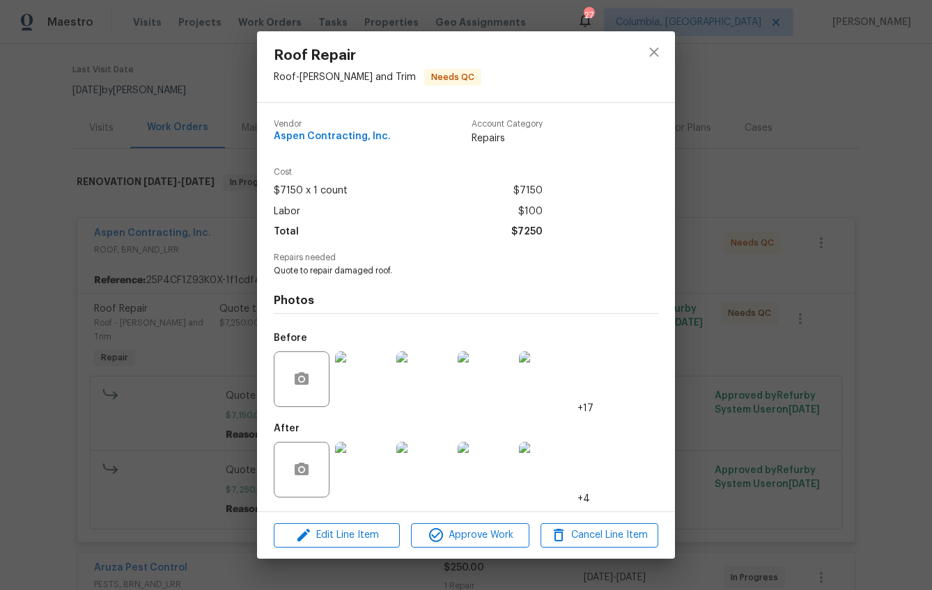
click at [824, 434] on div "Roof Repair Roof - Eaves and Trim Needs QC Vendor Aspen Contracting, Inc. Accou…" at bounding box center [466, 295] width 932 height 590
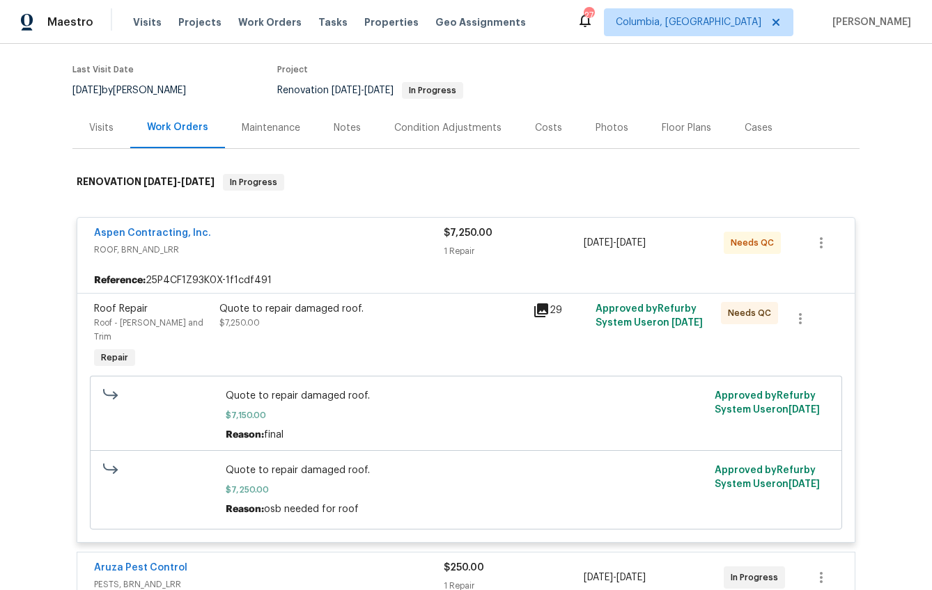
click at [337, 244] on span "ROOF, BRN_AND_LRR" at bounding box center [269, 250] width 350 height 14
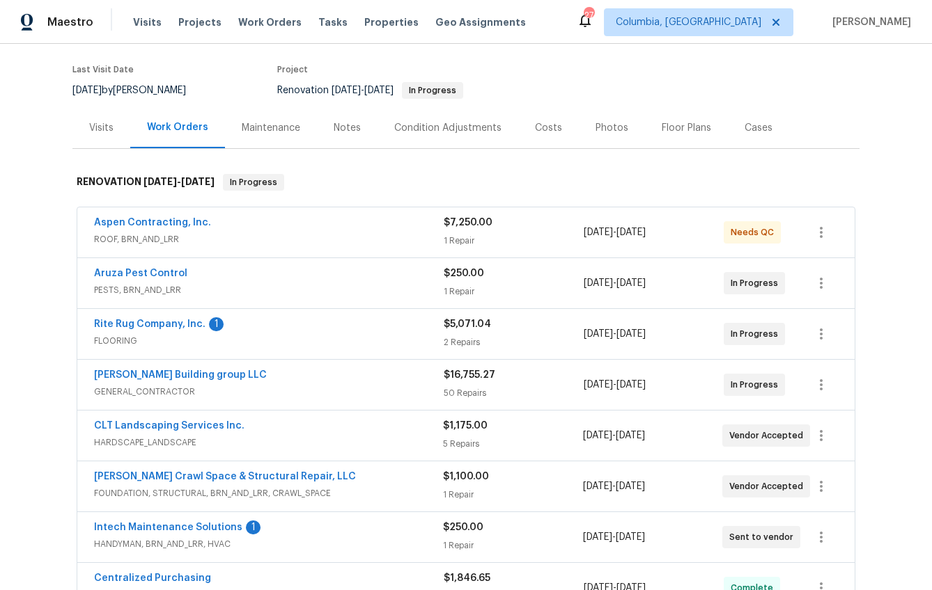
click at [535, 133] on div "Costs" at bounding box center [548, 128] width 27 height 14
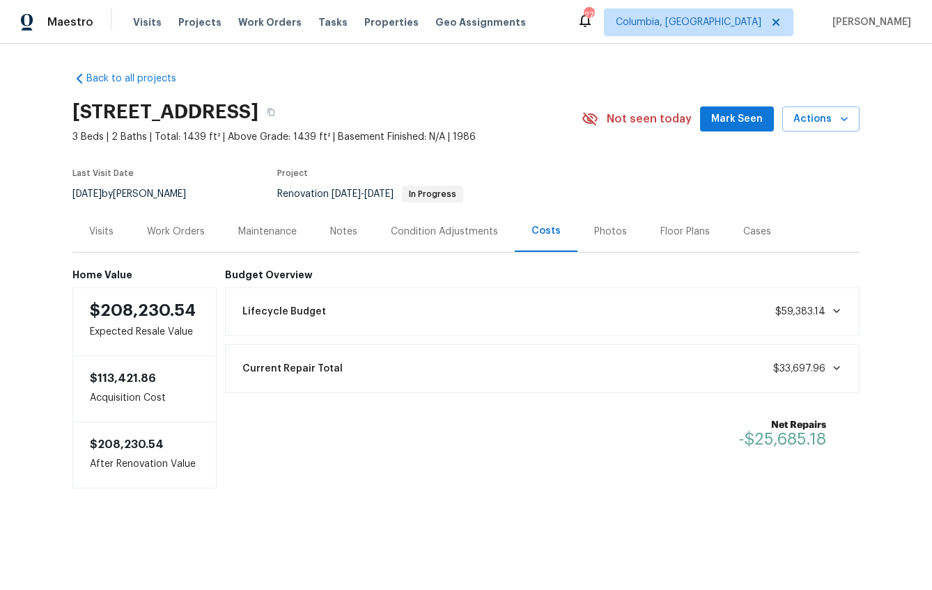
click at [145, 238] on div "Work Orders" at bounding box center [175, 231] width 91 height 41
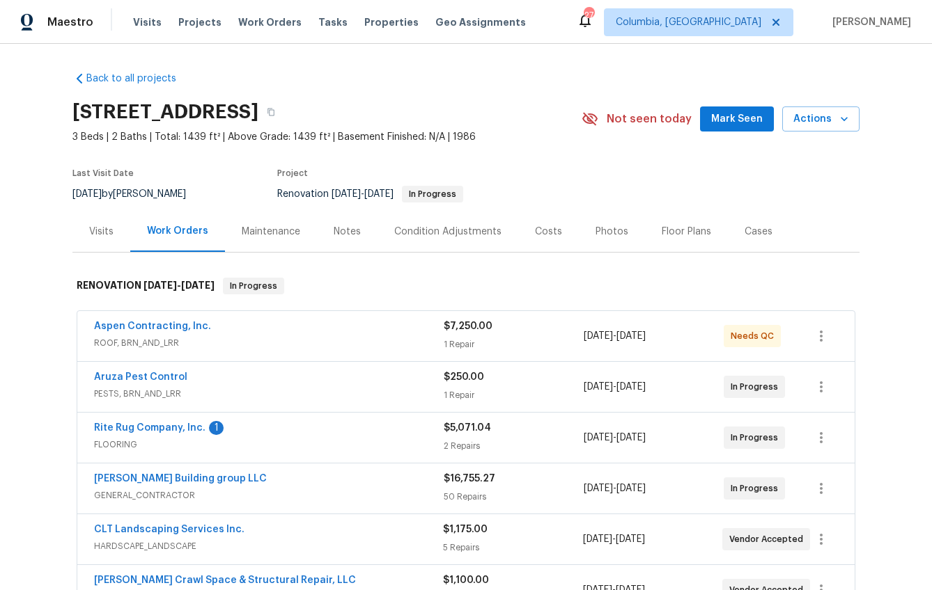
click at [345, 231] on div "Notes" at bounding box center [347, 232] width 27 height 14
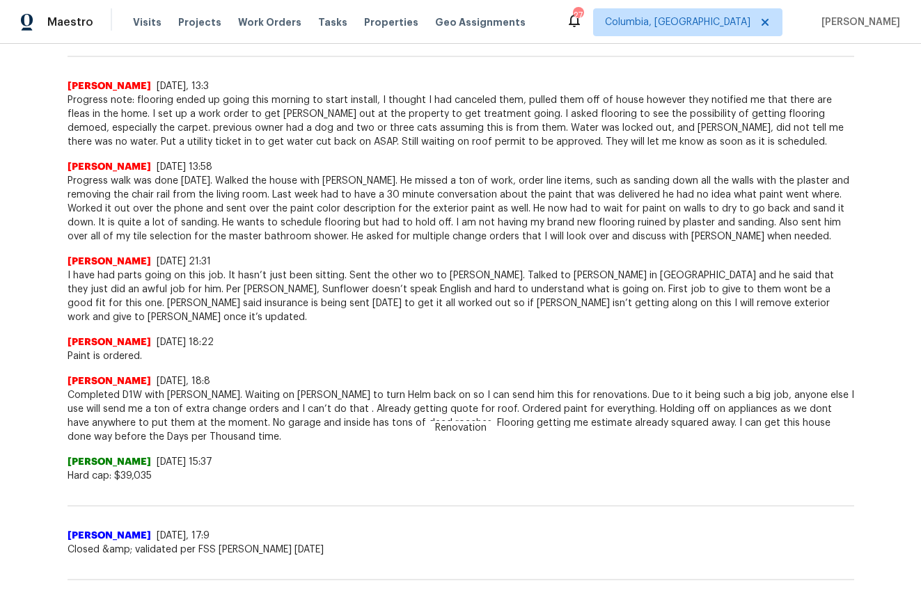
scroll to position [304, 0]
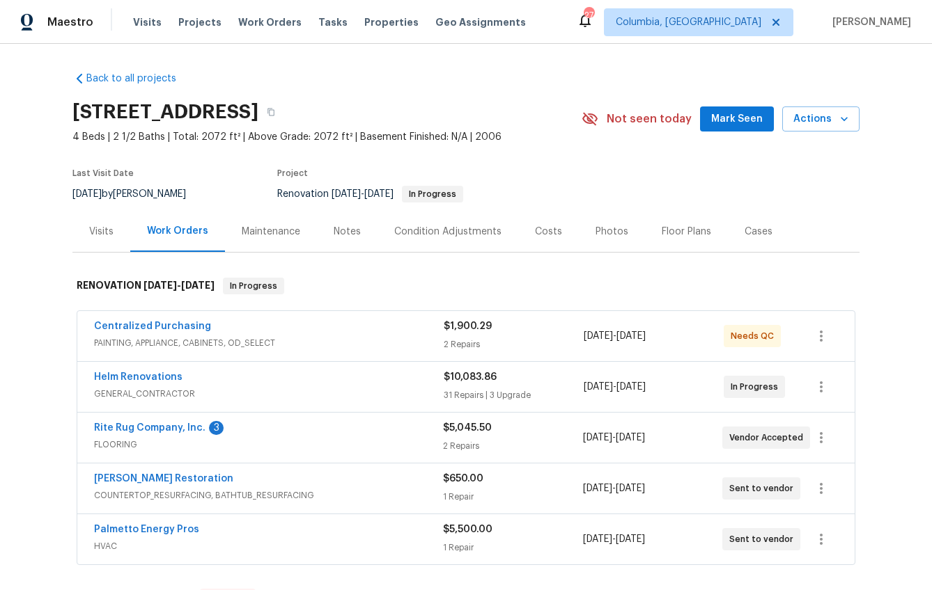
click at [349, 228] on div "Notes" at bounding box center [347, 232] width 27 height 14
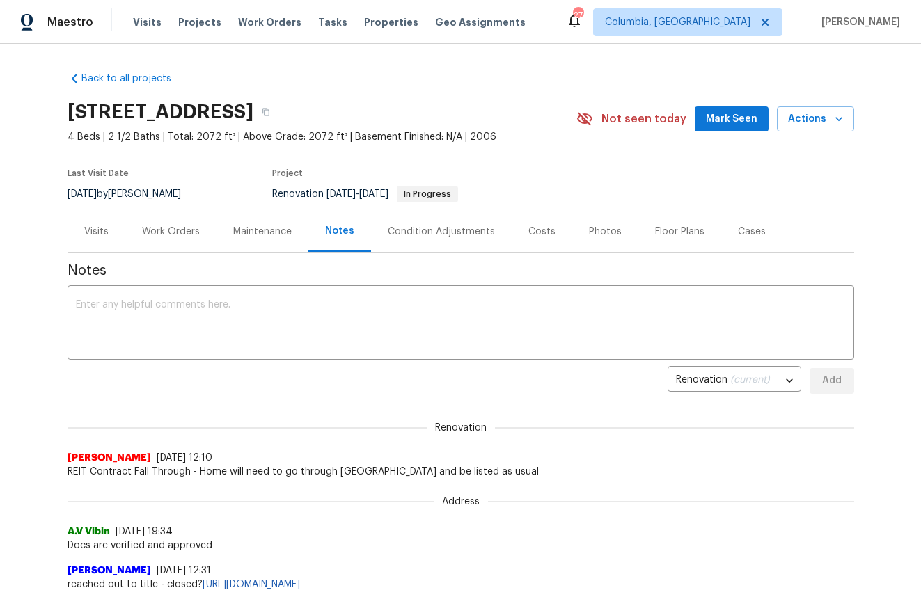
click at [108, 239] on div "Visits" at bounding box center [97, 231] width 58 height 41
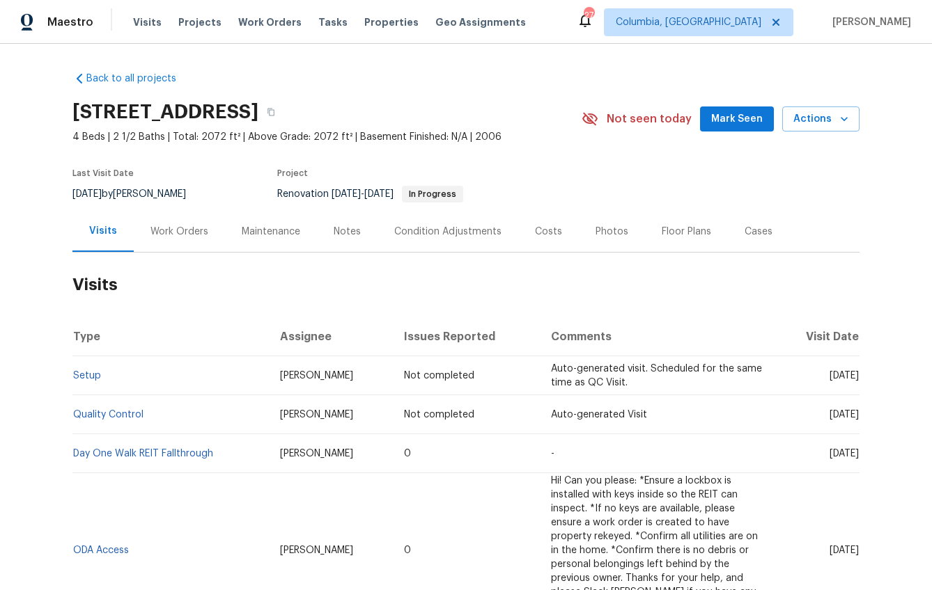
click at [193, 232] on div "Work Orders" at bounding box center [179, 232] width 58 height 14
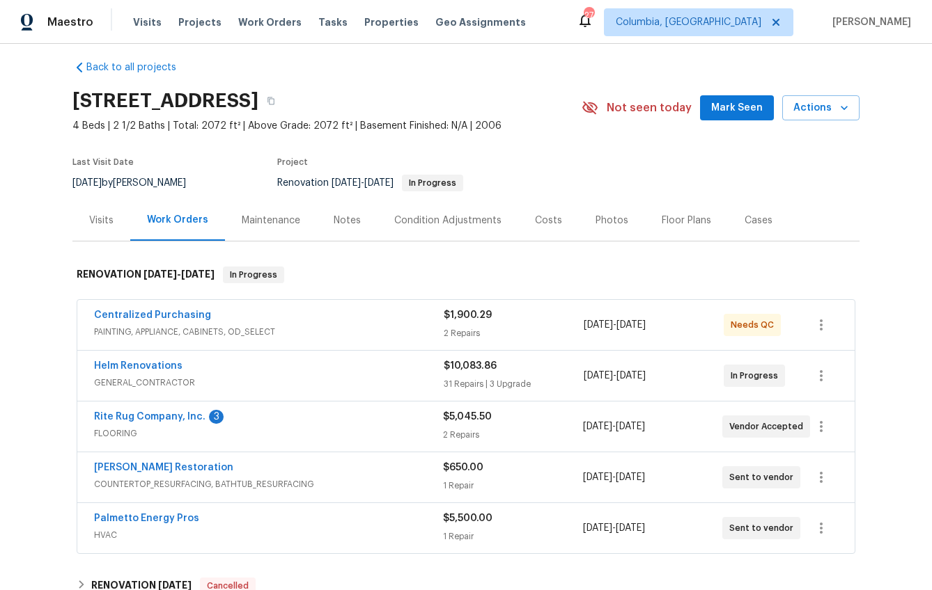
scroll to position [10, 0]
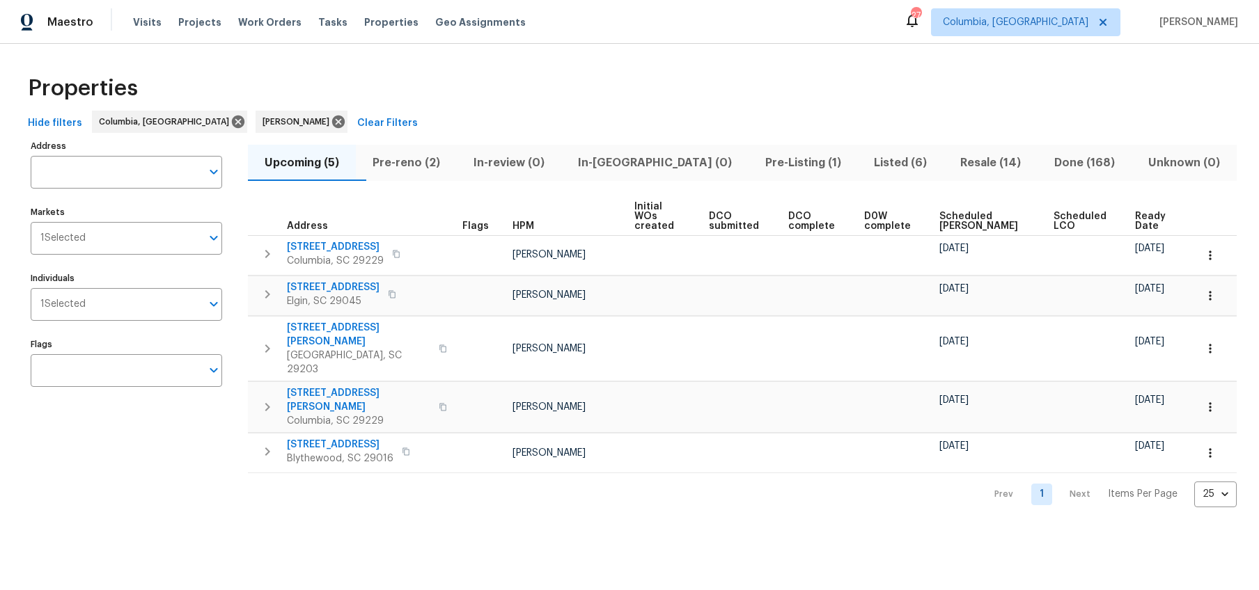
click at [404, 169] on span "Pre-reno (2)" at bounding box center [406, 162] width 84 height 19
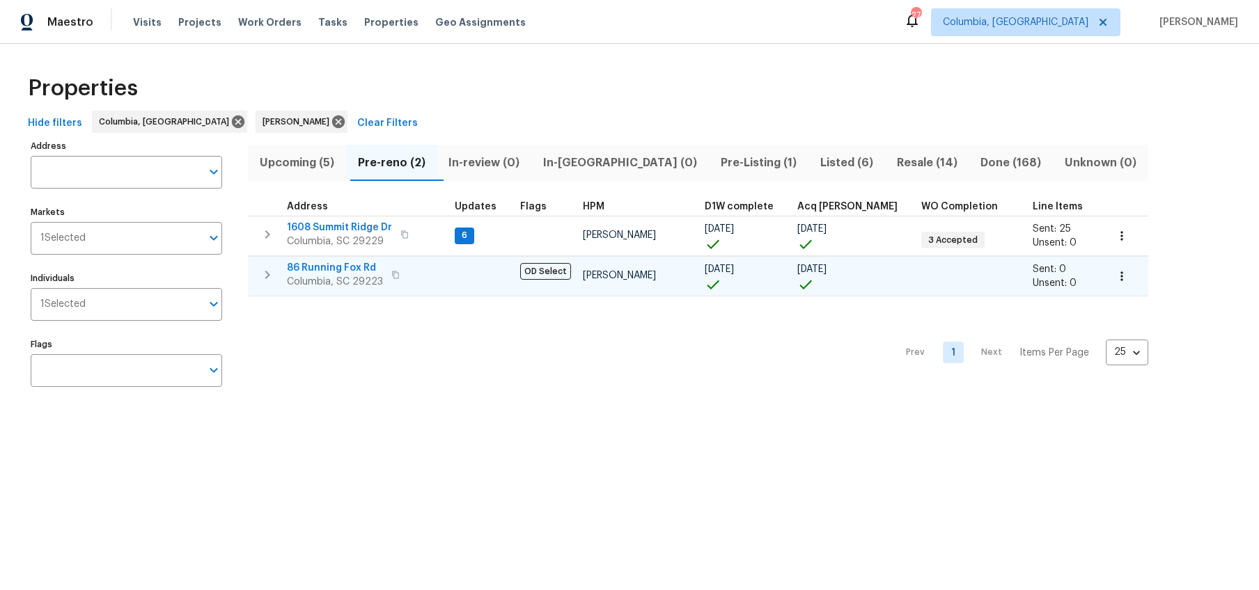
click at [360, 265] on span "86 Running Fox Rd" at bounding box center [335, 268] width 96 height 14
click at [893, 163] on span "Resale (14)" at bounding box center [927, 162] width 68 height 19
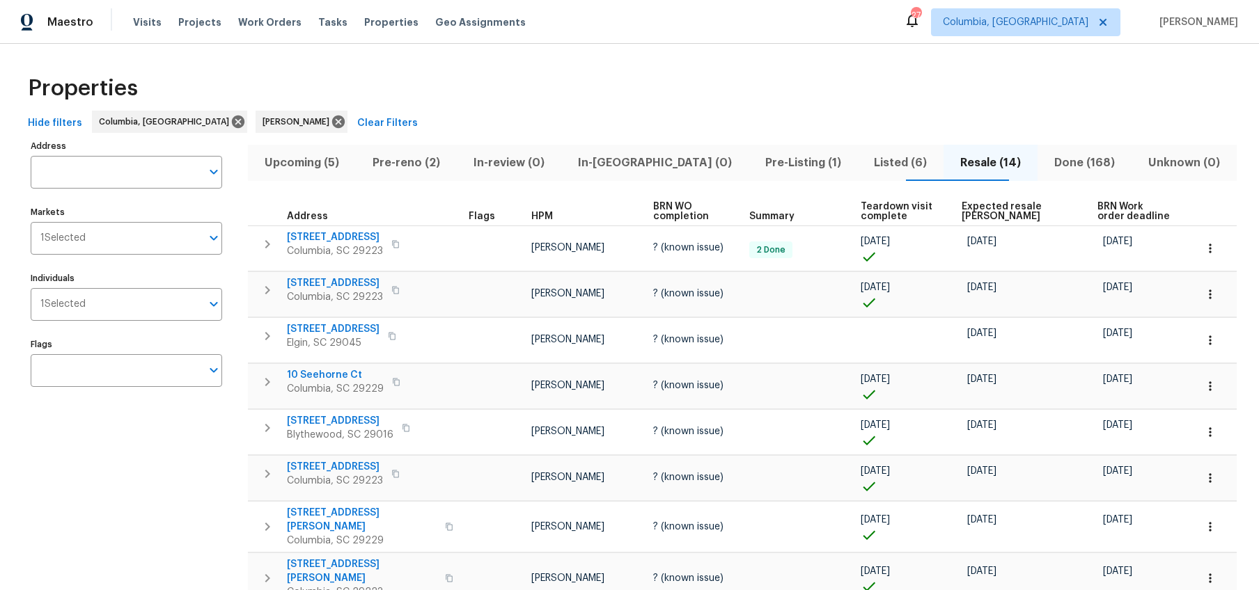
click at [866, 166] on span "Listed (6)" at bounding box center [901, 162] width 70 height 19
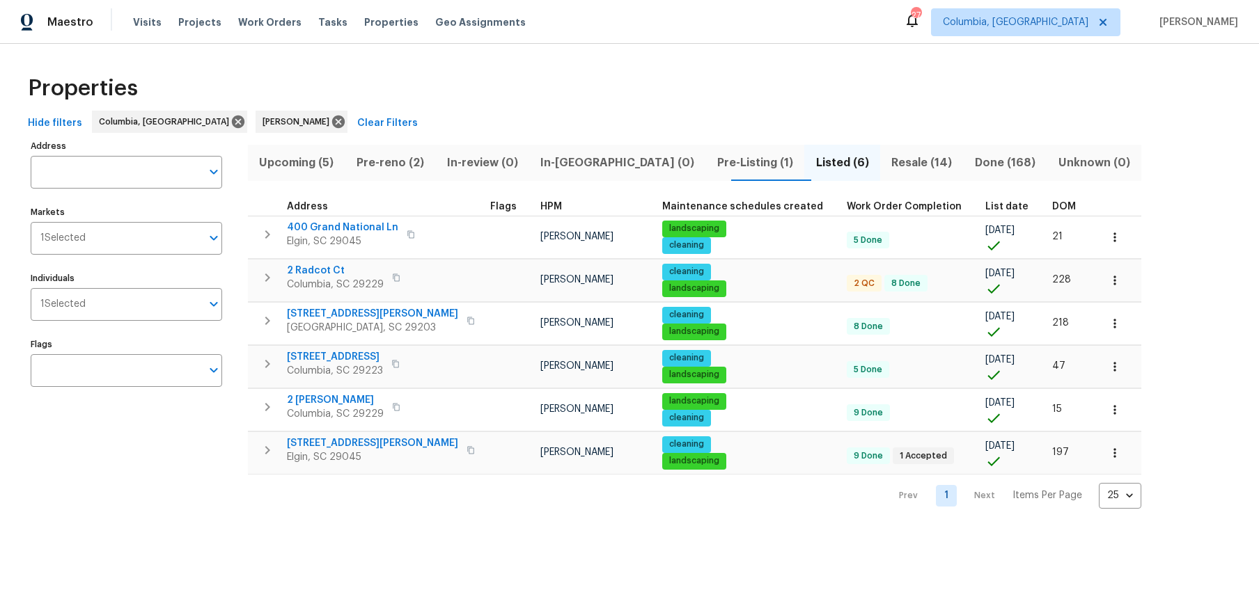
click at [1052, 205] on span "DOM" at bounding box center [1064, 207] width 24 height 10
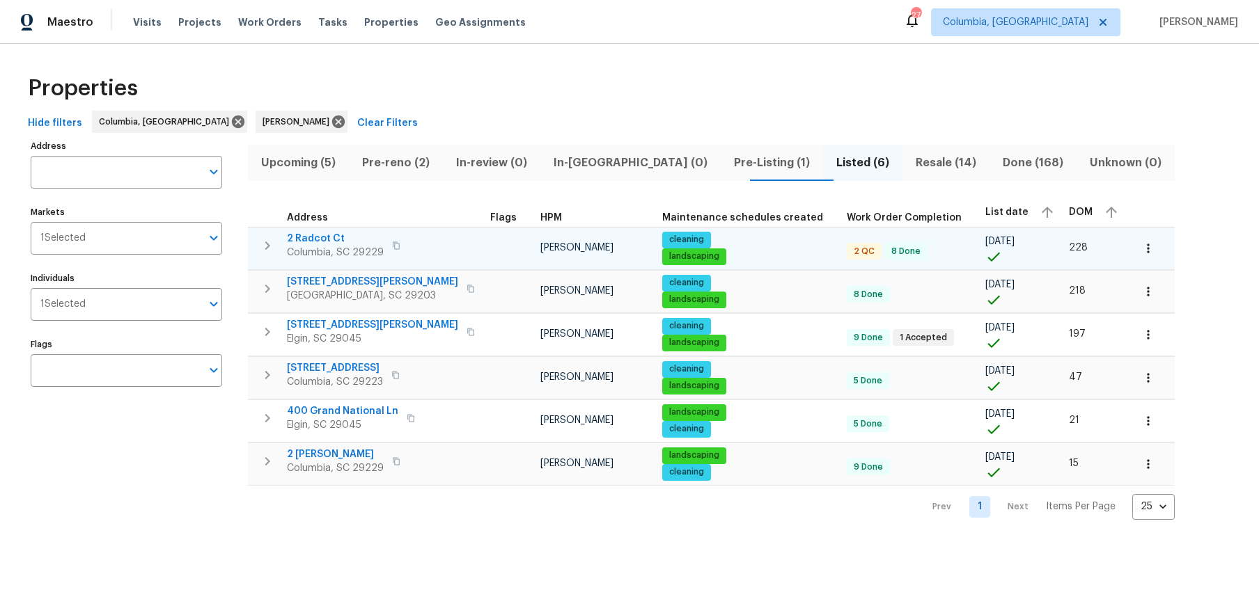
click at [376, 240] on span "2 Radcot Ct" at bounding box center [335, 239] width 97 height 14
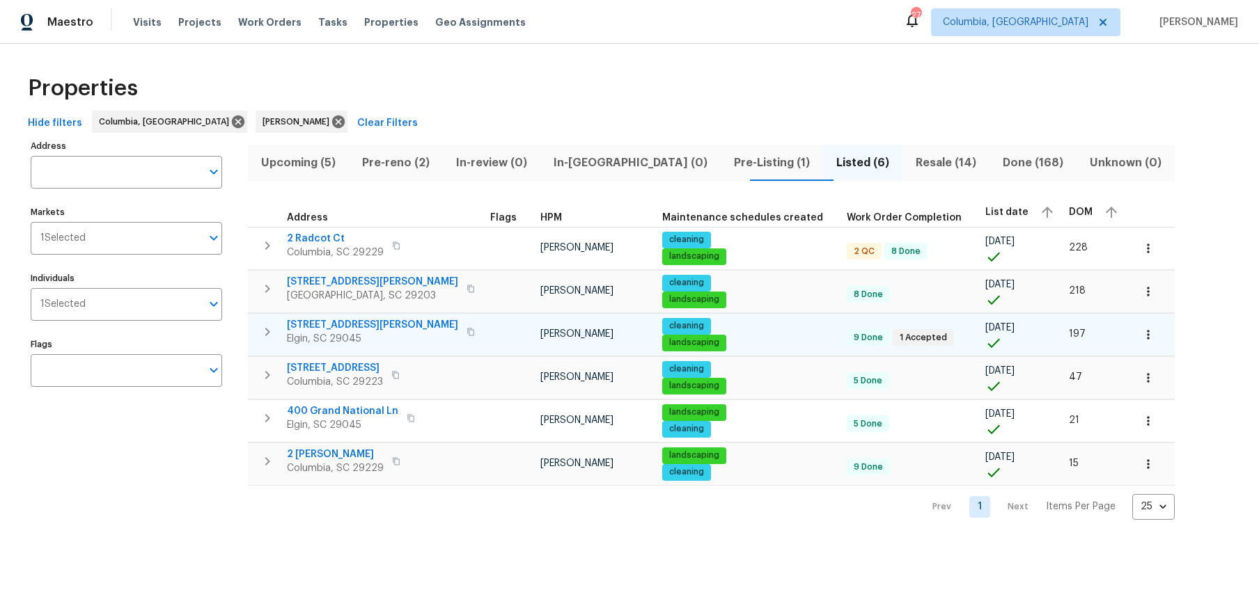
click at [350, 320] on span "1003 Watson Dr" at bounding box center [372, 325] width 171 height 14
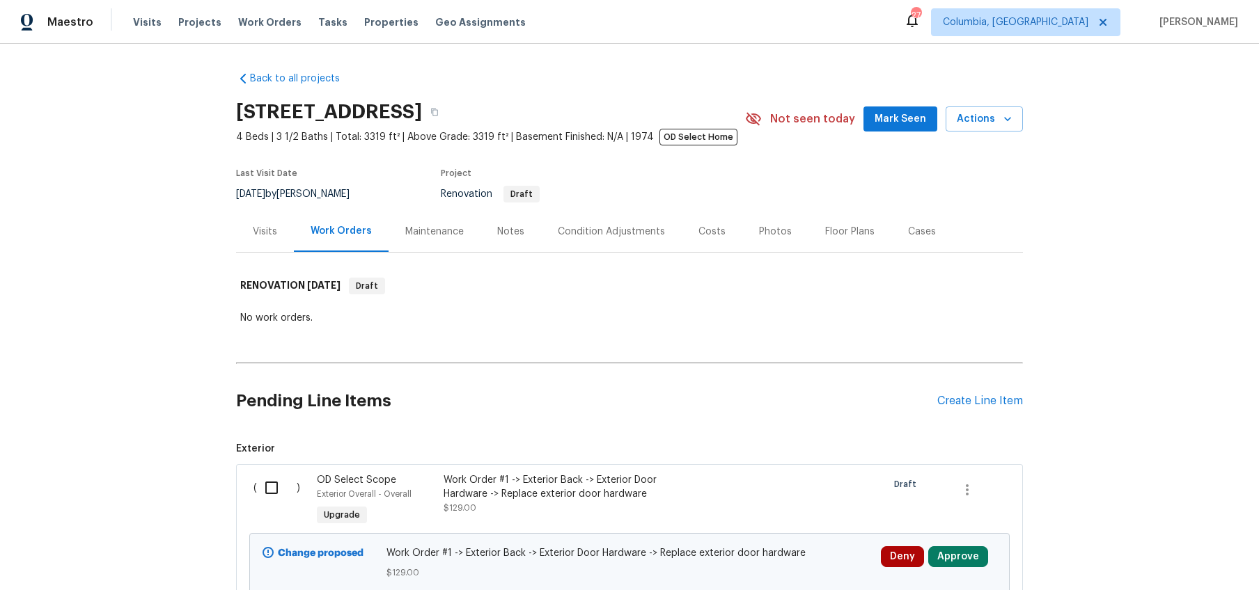
scroll to position [19, 0]
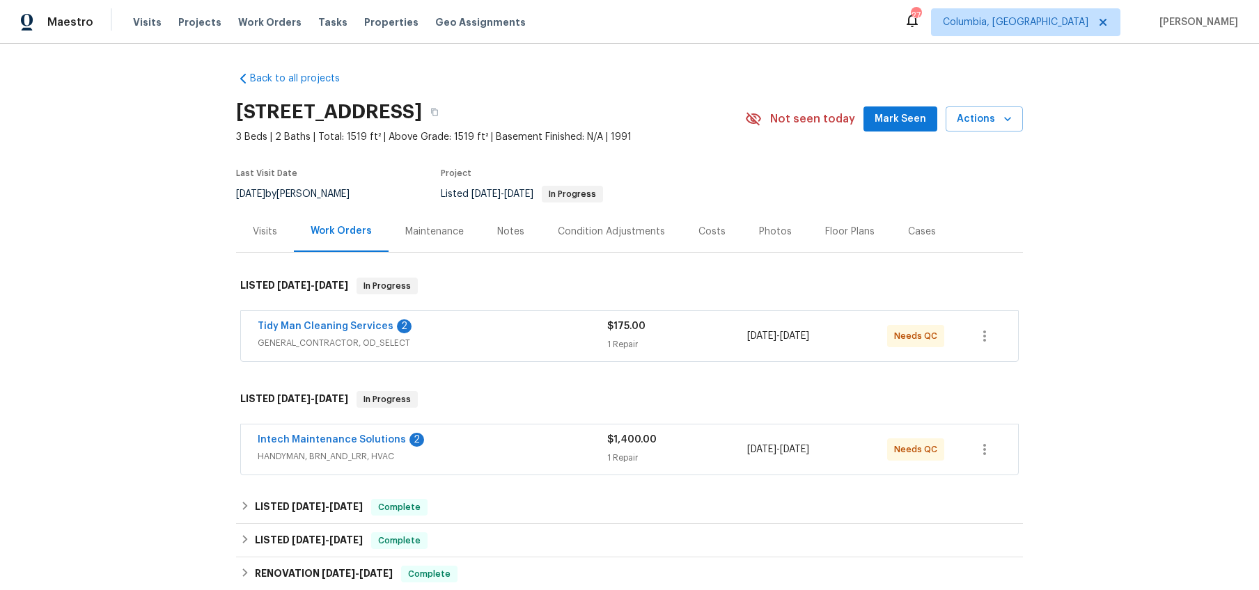
click at [557, 354] on div "Tidy Man Cleaning Services 2 GENERAL_CONTRACTOR, OD_SELECT $175.00 1 Repair [DA…" at bounding box center [629, 336] width 777 height 50
click at [562, 332] on div "Tidy Man Cleaning Services 2" at bounding box center [433, 328] width 350 height 17
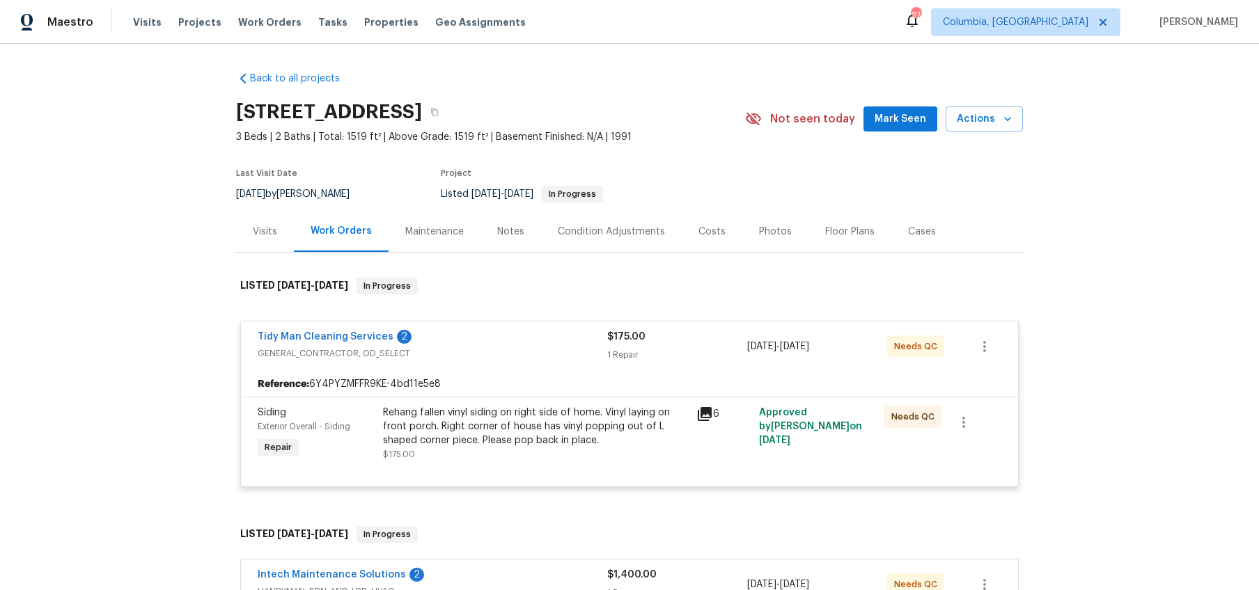
click at [561, 338] on div "Tidy Man Cleaning Services 2" at bounding box center [433, 338] width 350 height 17
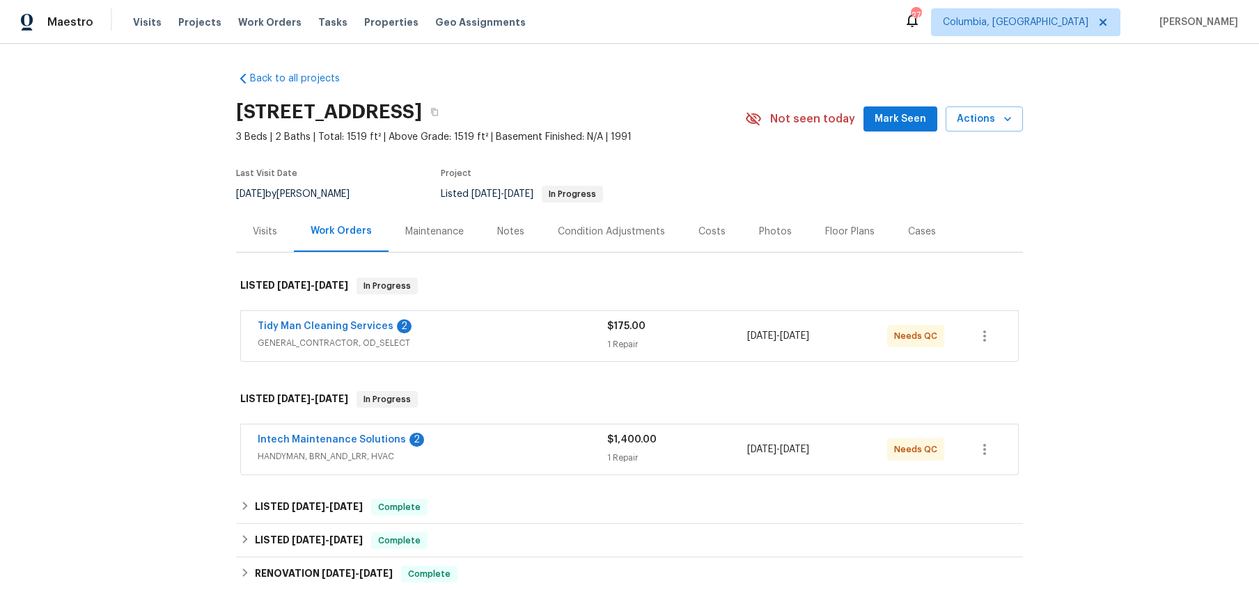
click at [510, 436] on div "Intech Maintenance Solutions 2" at bounding box center [433, 441] width 350 height 17
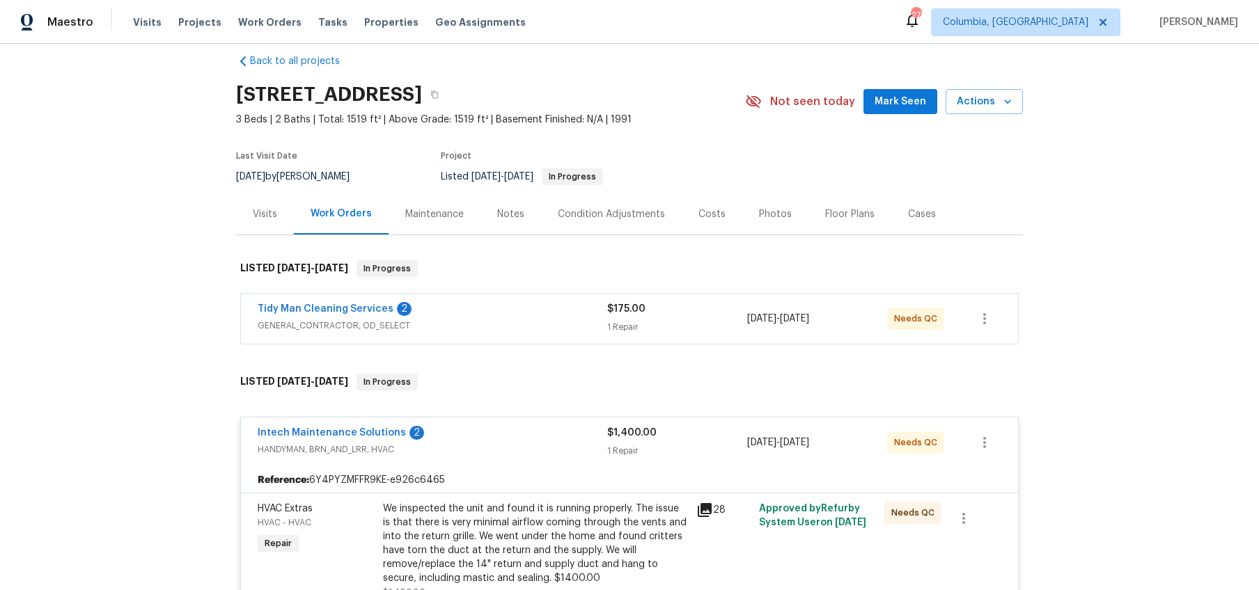
scroll to position [77, 0]
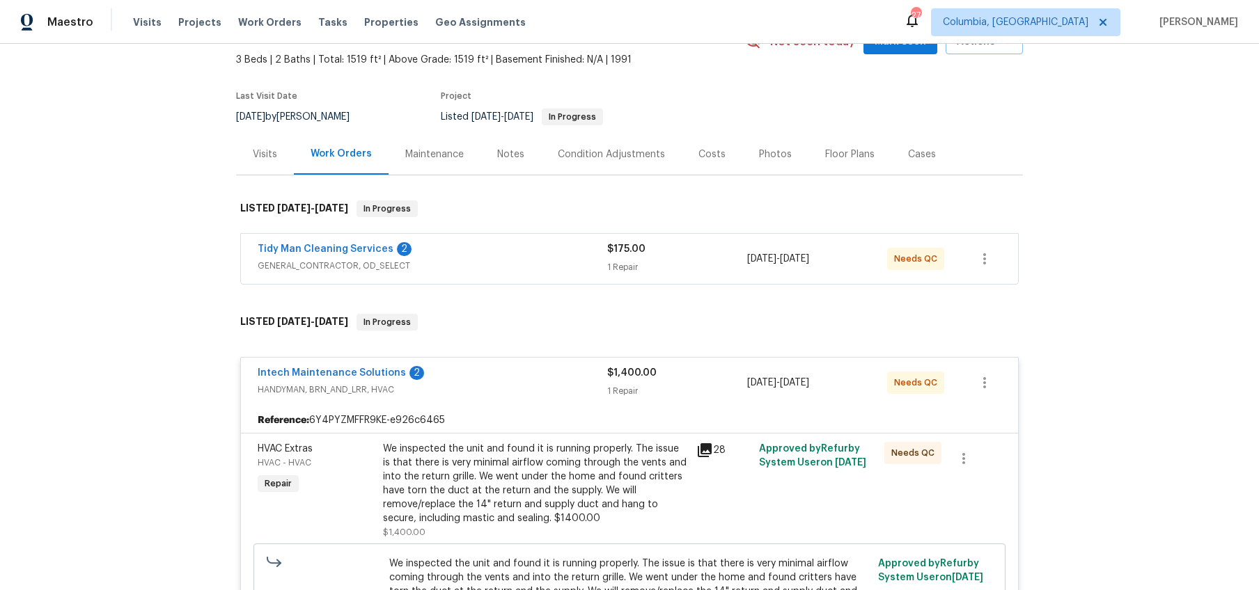
click at [519, 388] on span "HANDYMAN, BRN_AND_LRR, HVAC" at bounding box center [433, 390] width 350 height 14
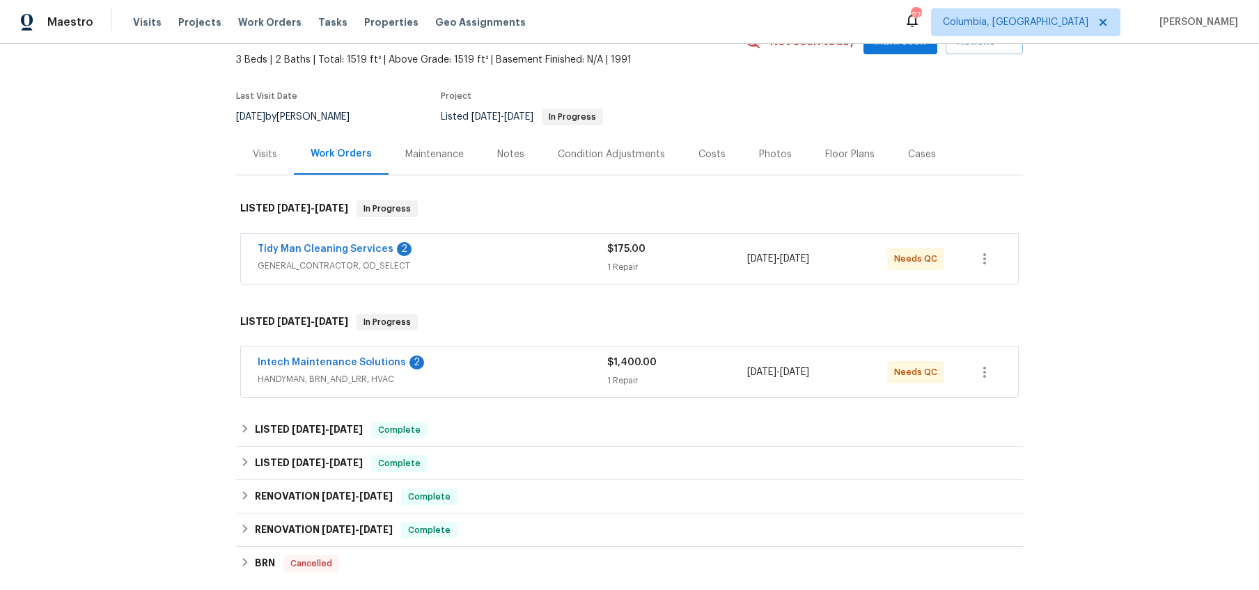
click at [275, 164] on div "Visits" at bounding box center [265, 154] width 58 height 41
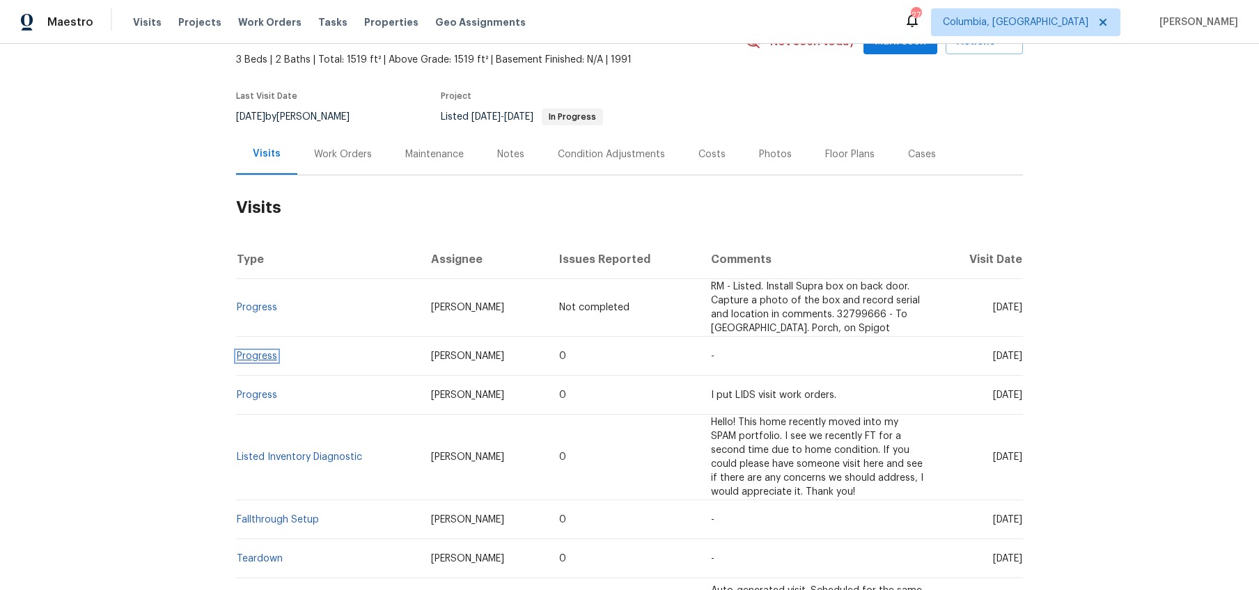
click at [249, 352] on link "Progress" at bounding box center [257, 357] width 40 height 10
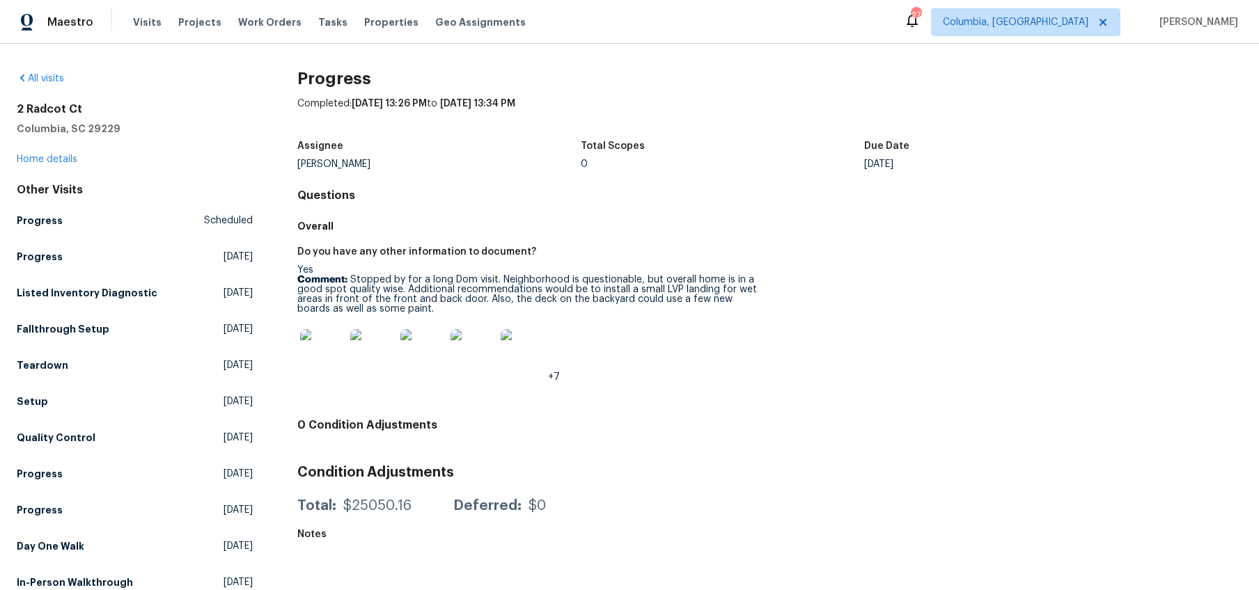
click at [54, 166] on div "2 Radcot Ct Columbia, SC 29229 Home details" at bounding box center [135, 134] width 236 height 64
click at [56, 159] on link "Home details" at bounding box center [47, 160] width 61 height 10
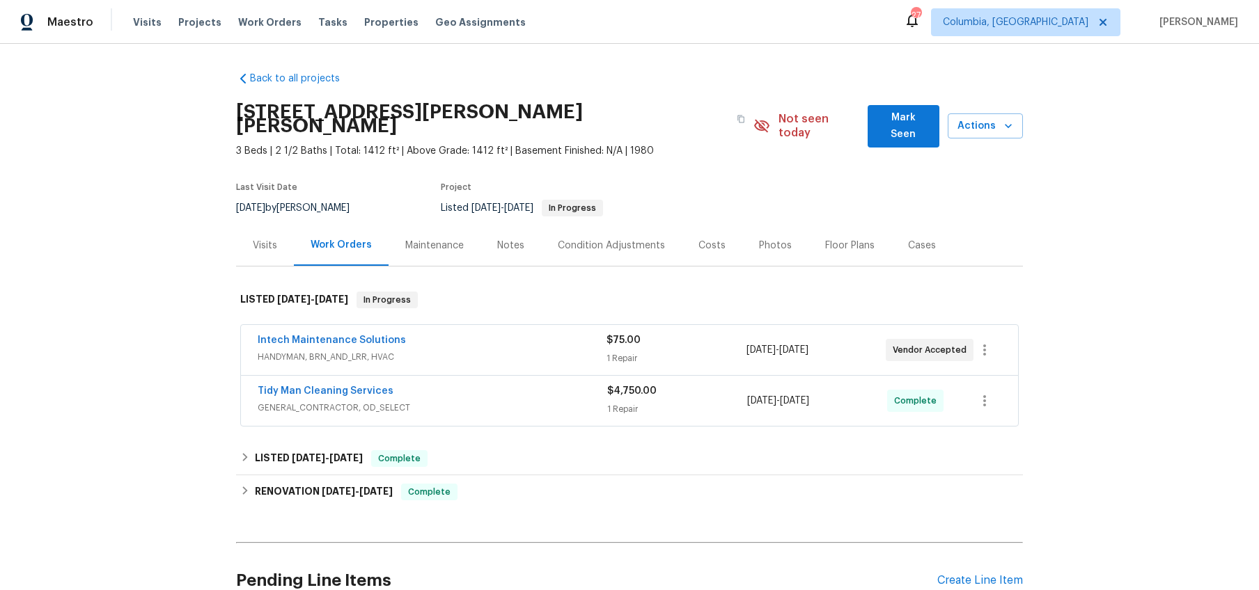
click at [480, 334] on div "Intech Maintenance Solutions" at bounding box center [432, 342] width 349 height 17
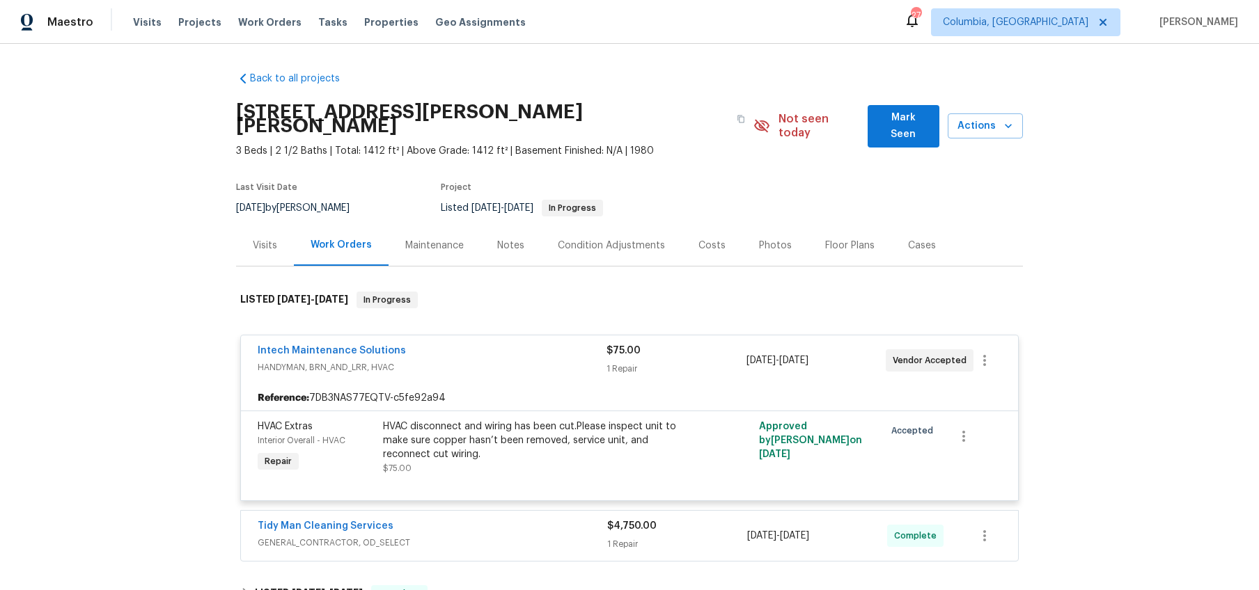
click at [483, 344] on div "Intech Maintenance Solutions" at bounding box center [432, 352] width 349 height 17
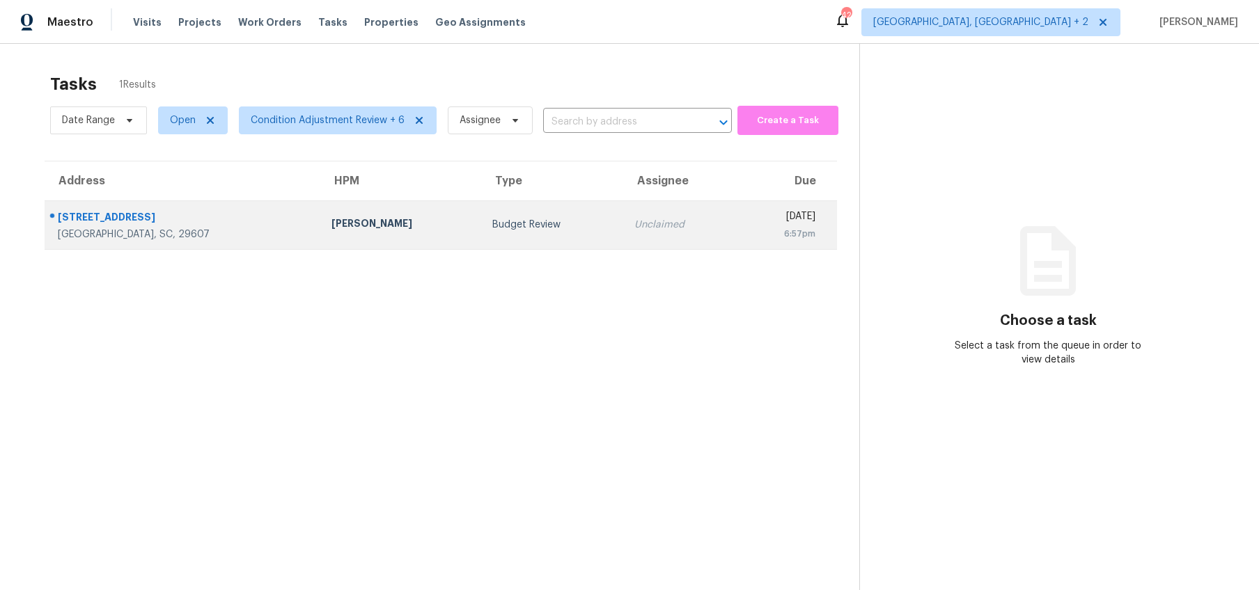
click at [201, 232] on div "[GEOGRAPHIC_DATA], SC, 29607" at bounding box center [183, 235] width 251 height 14
